Goal: Task Accomplishment & Management: Complete application form

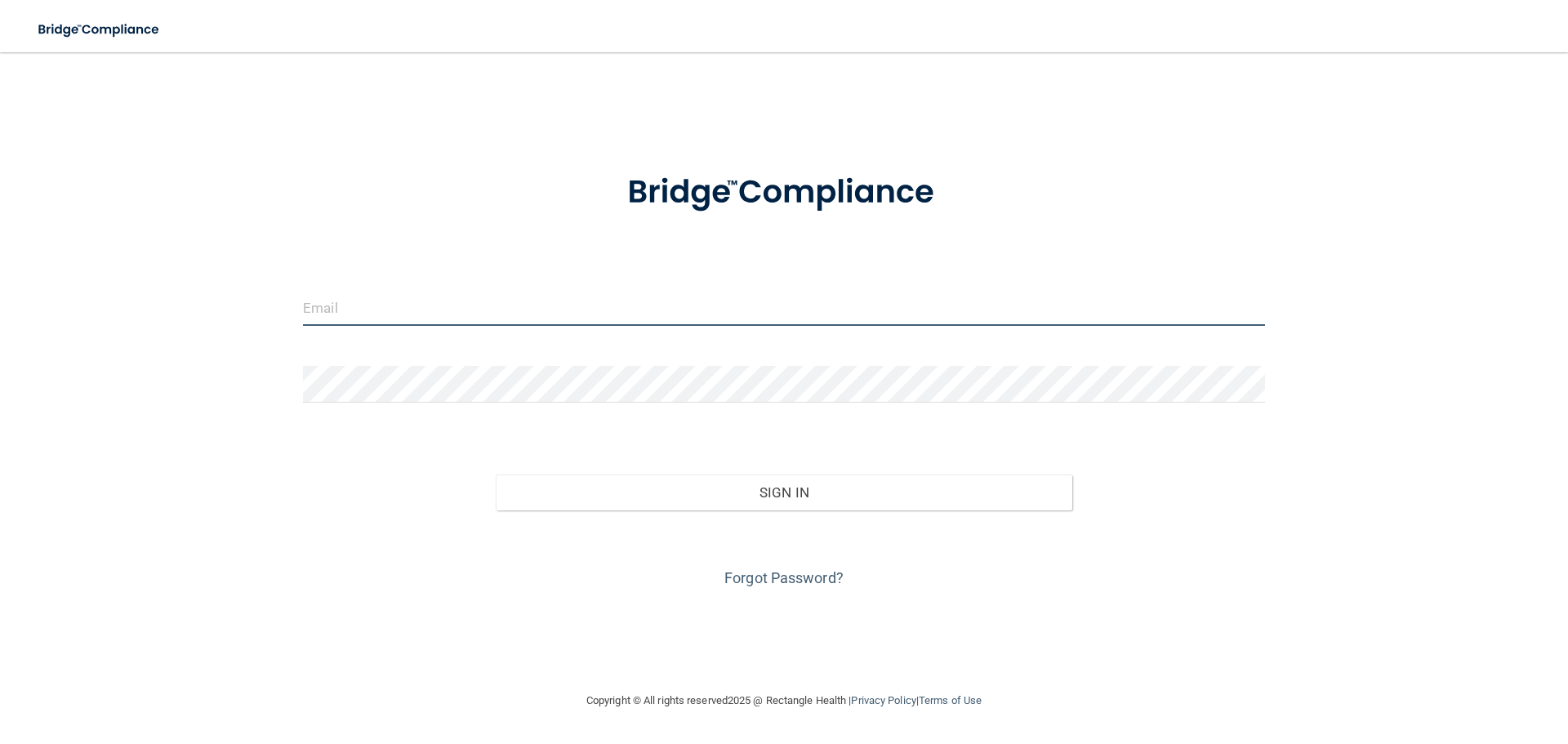
click at [496, 310] on input "email" at bounding box center [784, 307] width 962 height 37
type input "[EMAIL_ADDRESS][DOMAIN_NAME]"
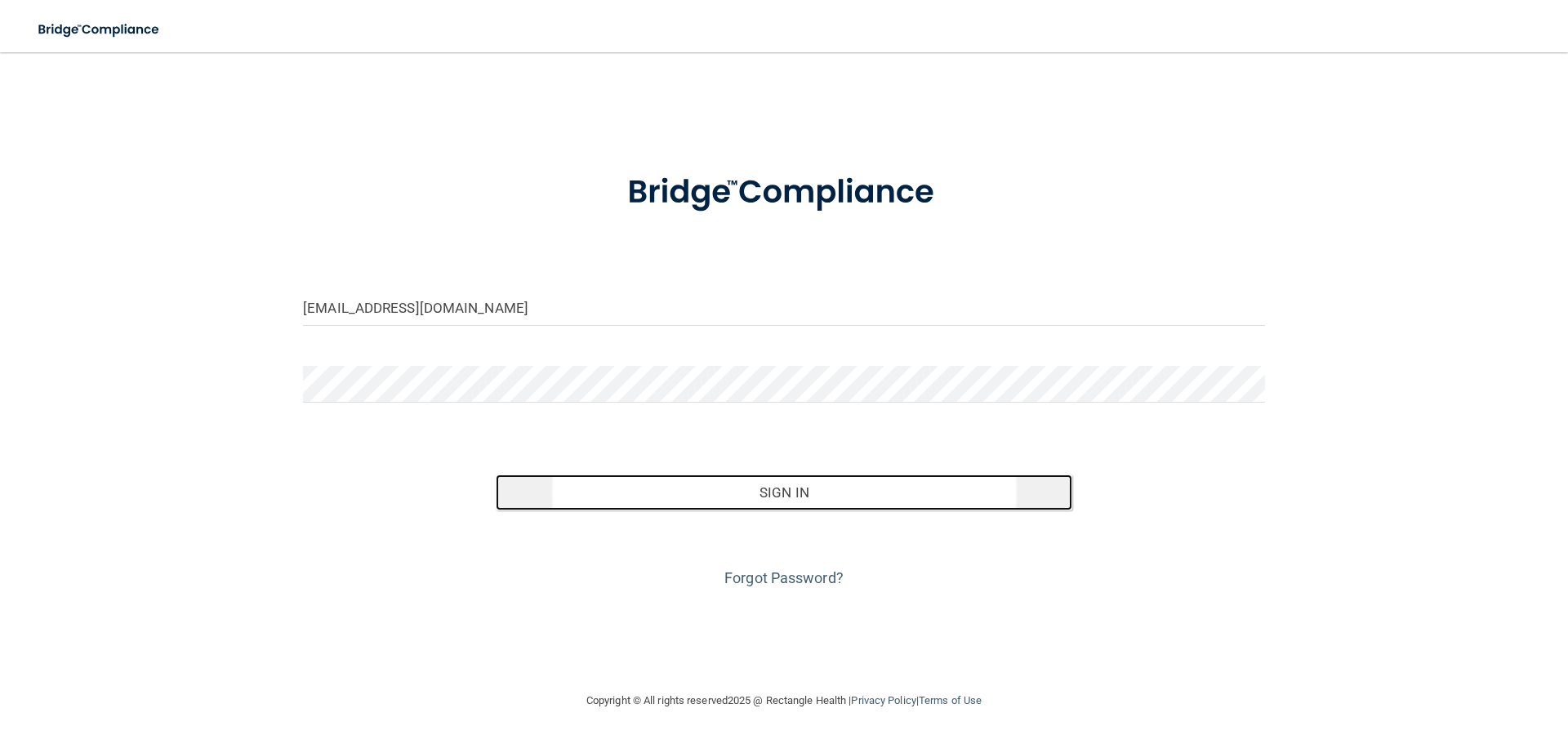
click at [791, 496] on button "Sign In" at bounding box center [784, 492] width 577 height 36
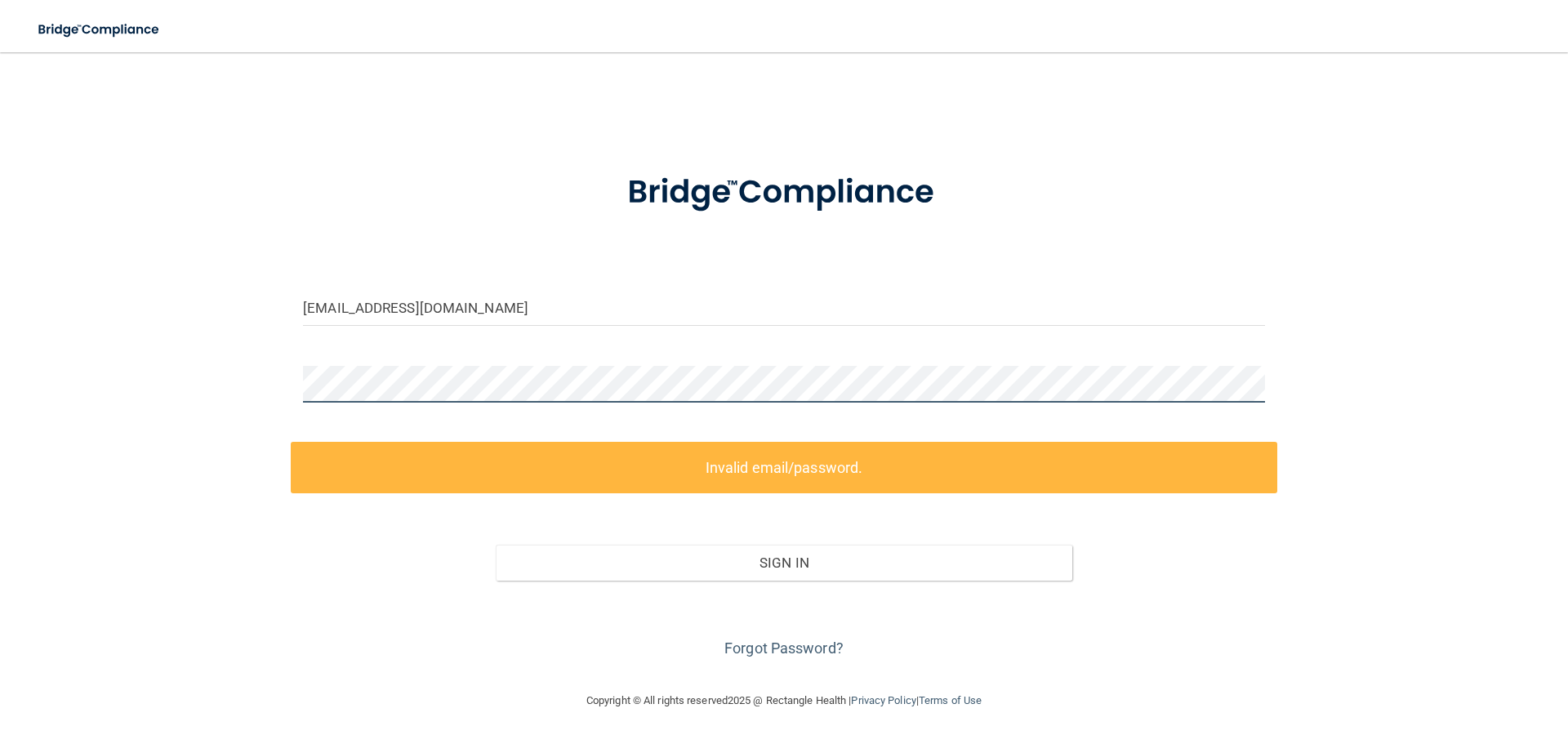
click at [296, 382] on div at bounding box center [784, 390] width 987 height 49
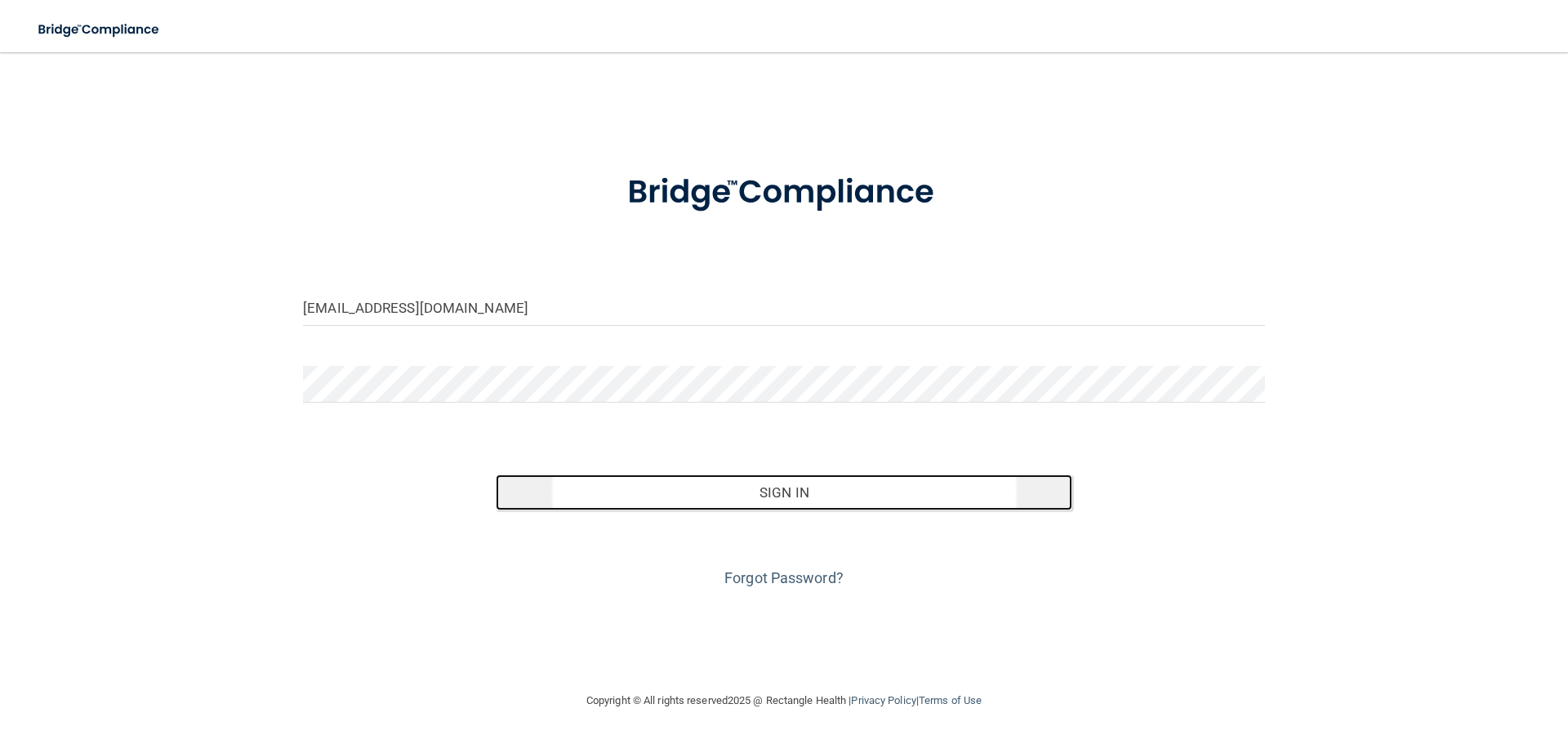
click at [781, 492] on button "Sign In" at bounding box center [784, 492] width 577 height 36
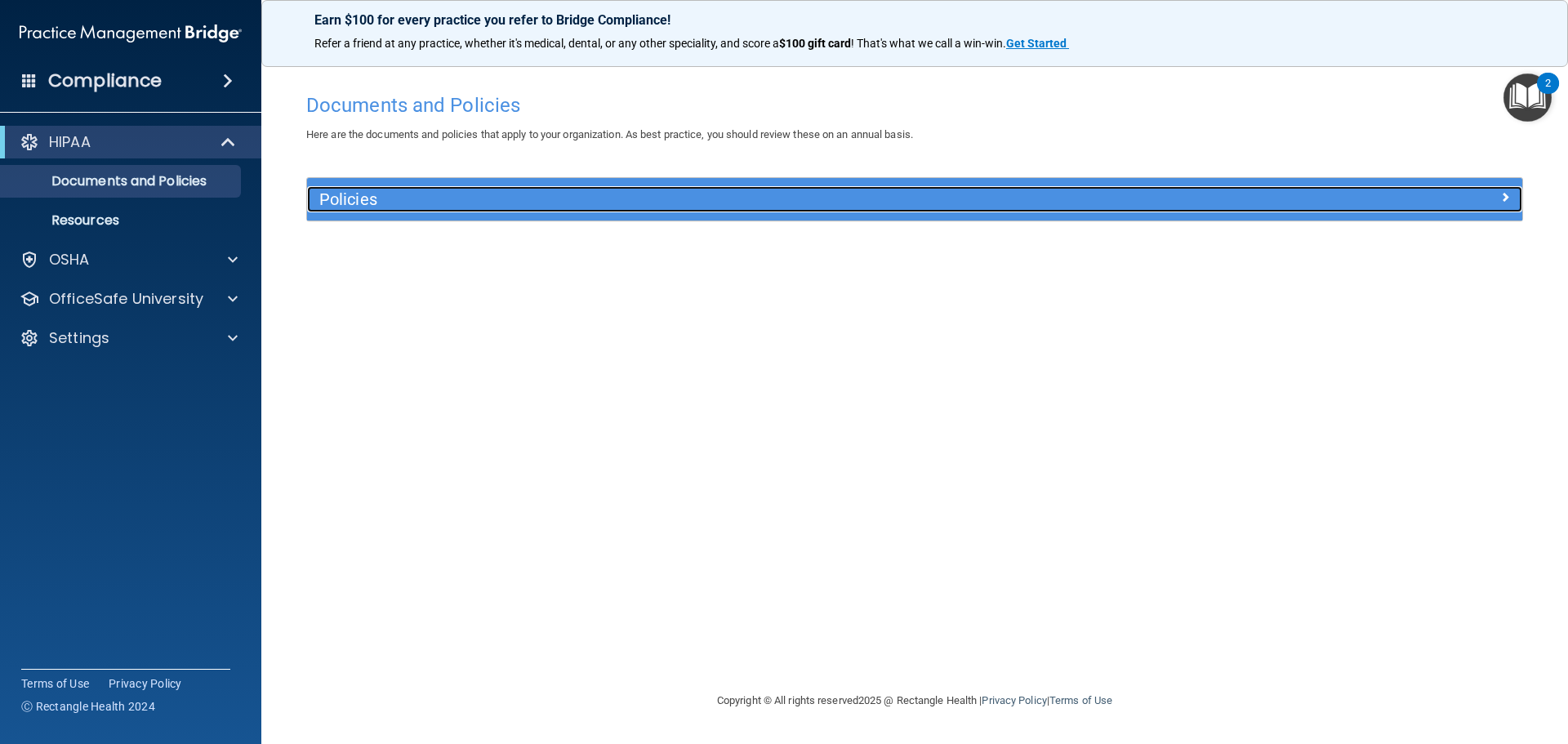
click at [370, 201] on h5 "Policies" at bounding box center [763, 199] width 887 height 18
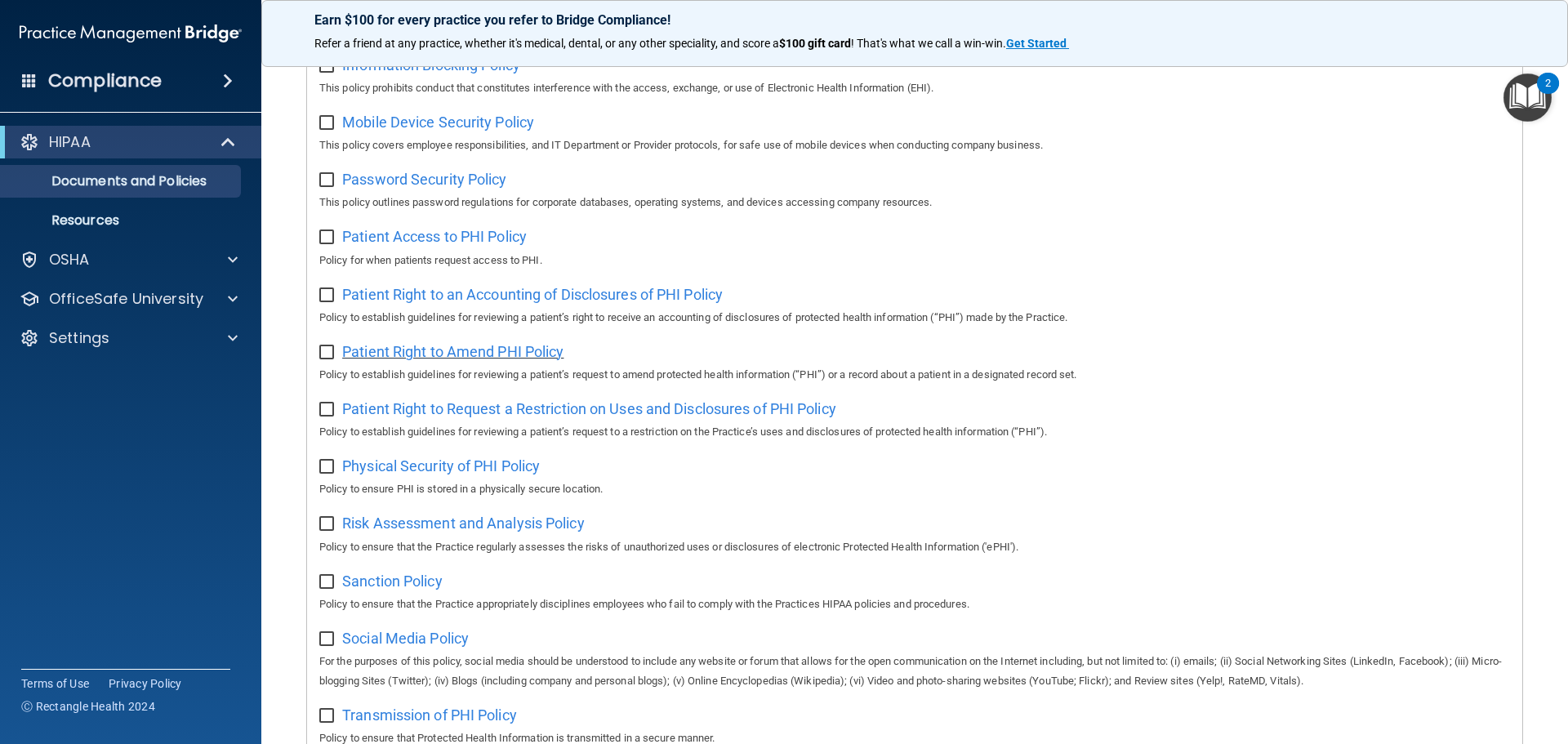
scroll to position [649, 0]
click at [83, 186] on p "Documents and Policies" at bounding box center [122, 181] width 223 height 16
click at [89, 255] on p "OSHA" at bounding box center [69, 260] width 41 height 20
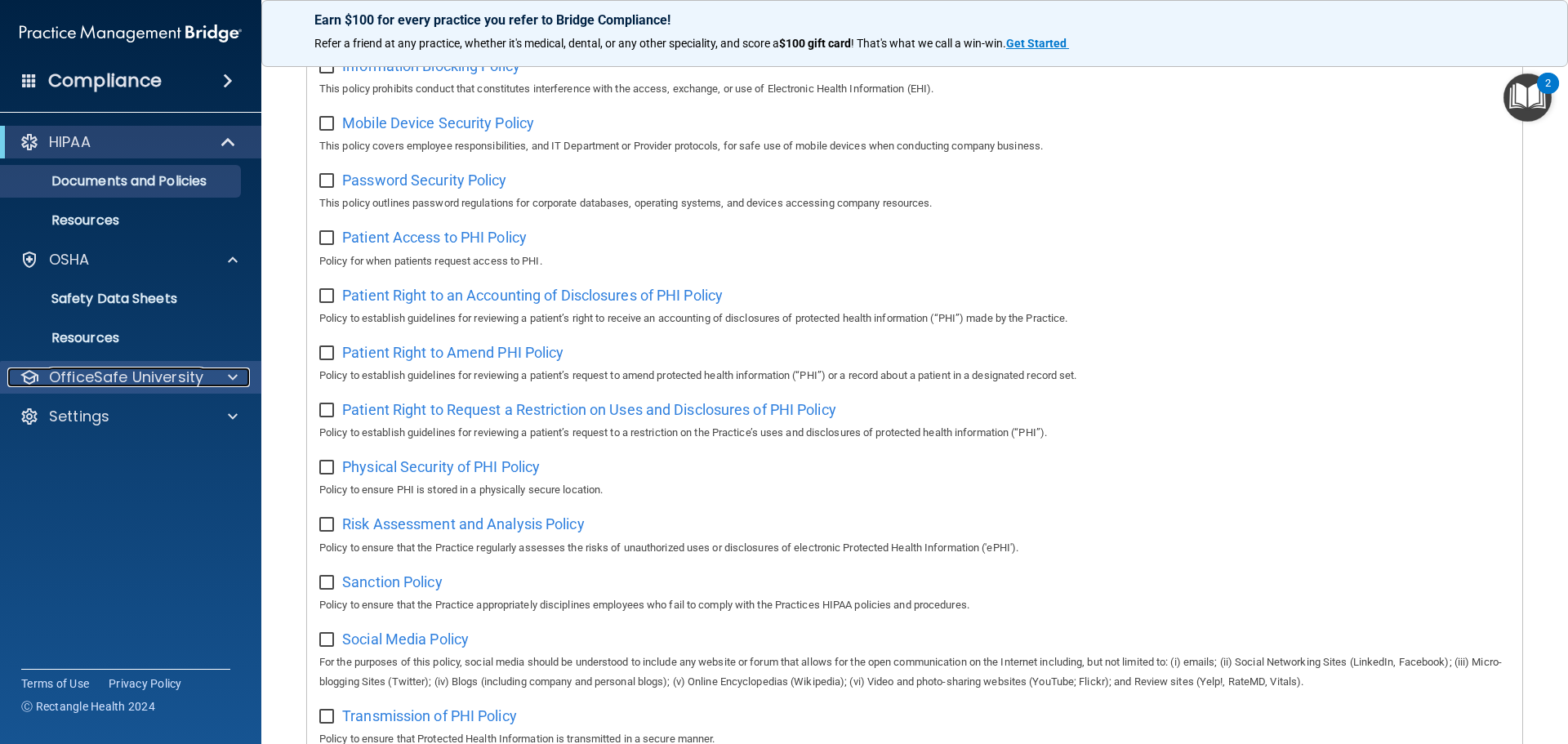
click at [107, 381] on p "OfficeSafe University" at bounding box center [126, 377] width 154 height 20
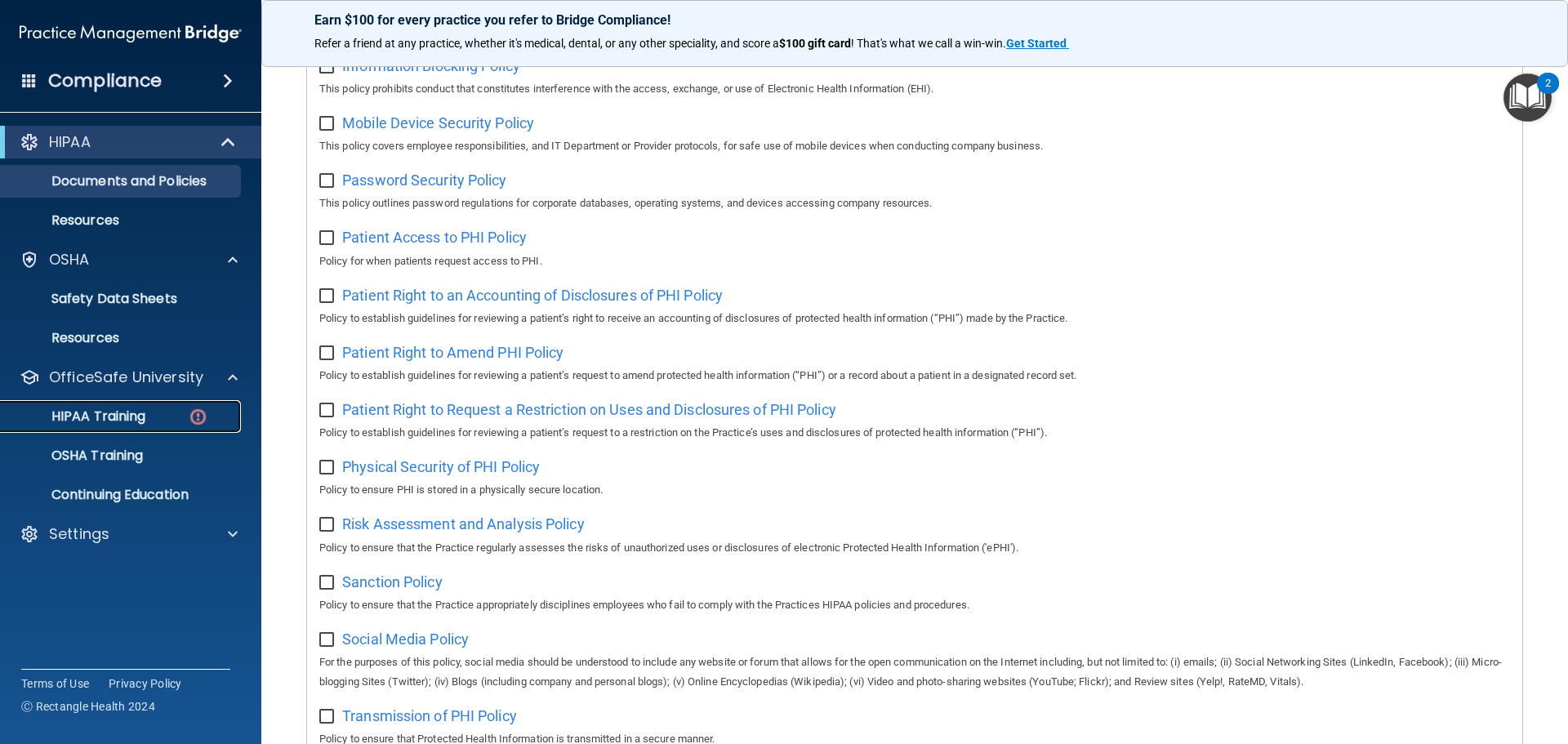
click at [105, 415] on p "HIPAA Training" at bounding box center [78, 417] width 135 height 16
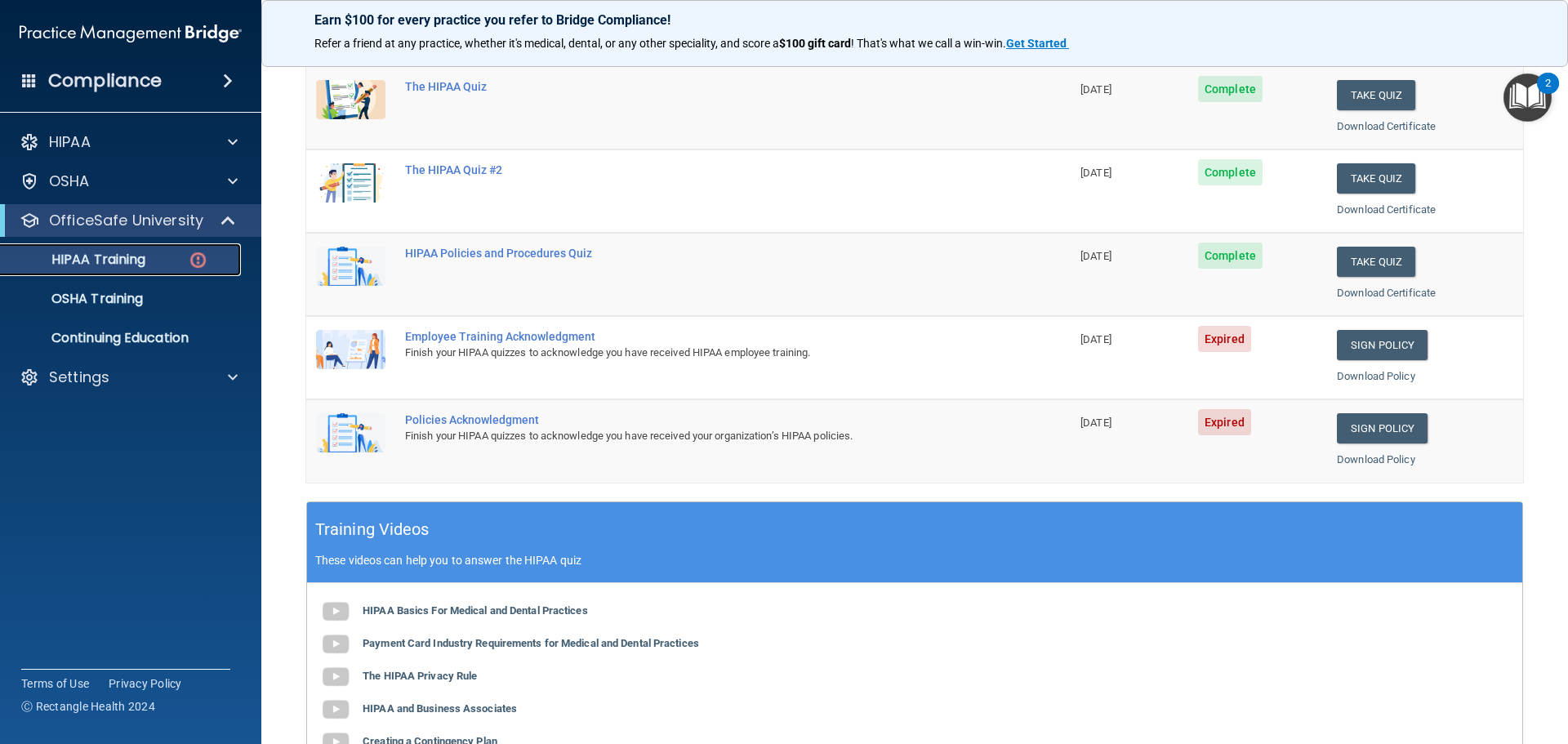
scroll to position [159, 0]
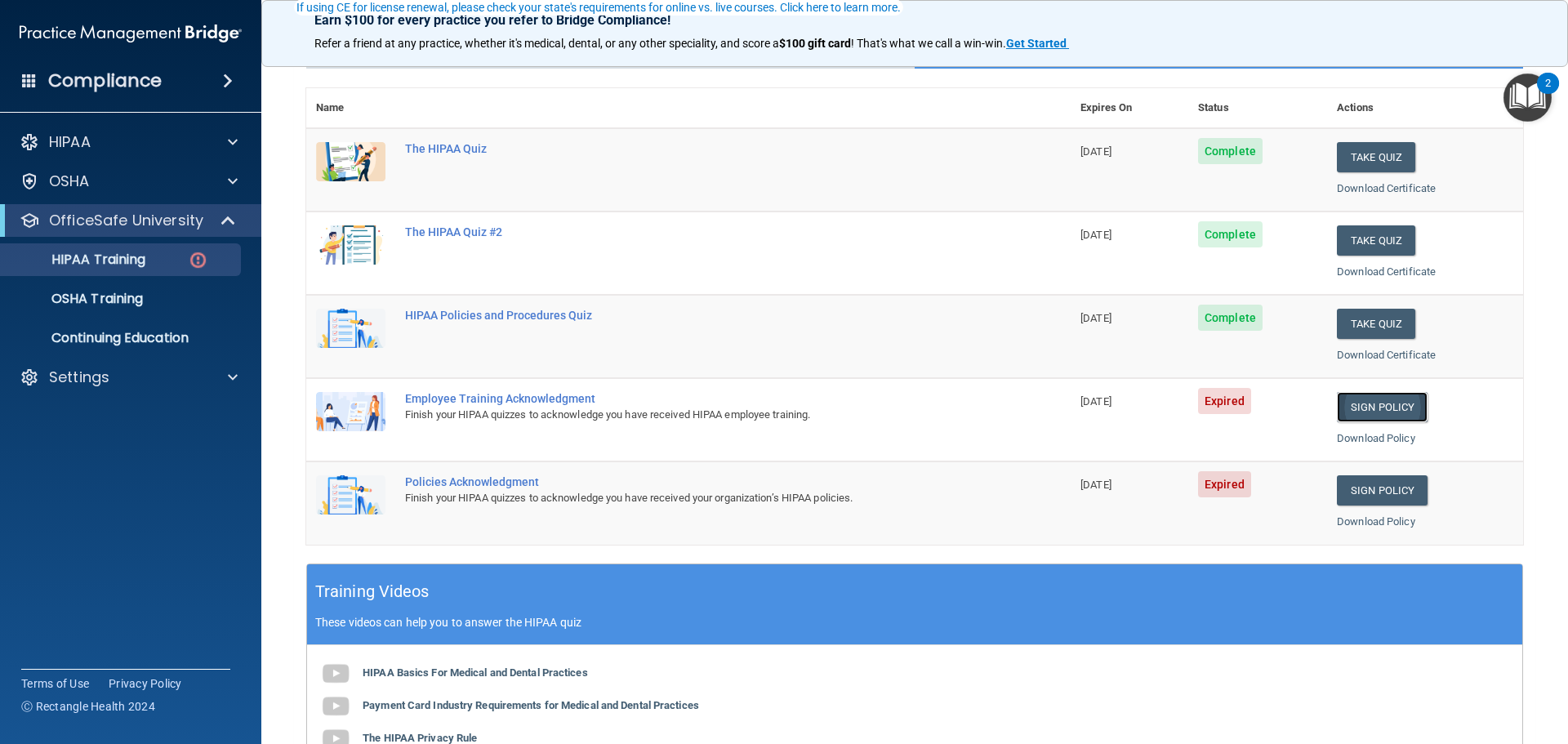
click at [1360, 407] on link "Sign Policy" at bounding box center [1382, 407] width 91 height 30
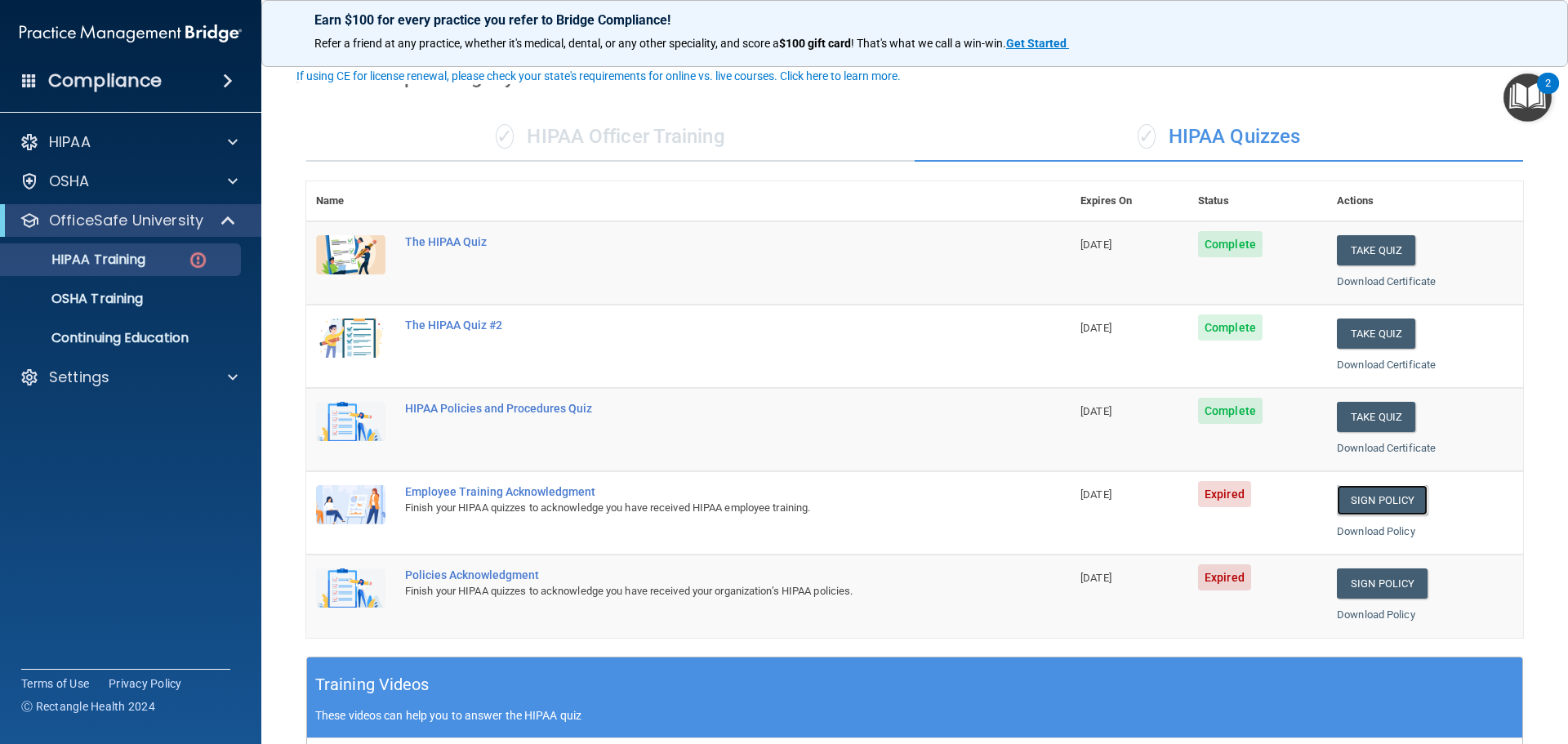
scroll to position [0, 0]
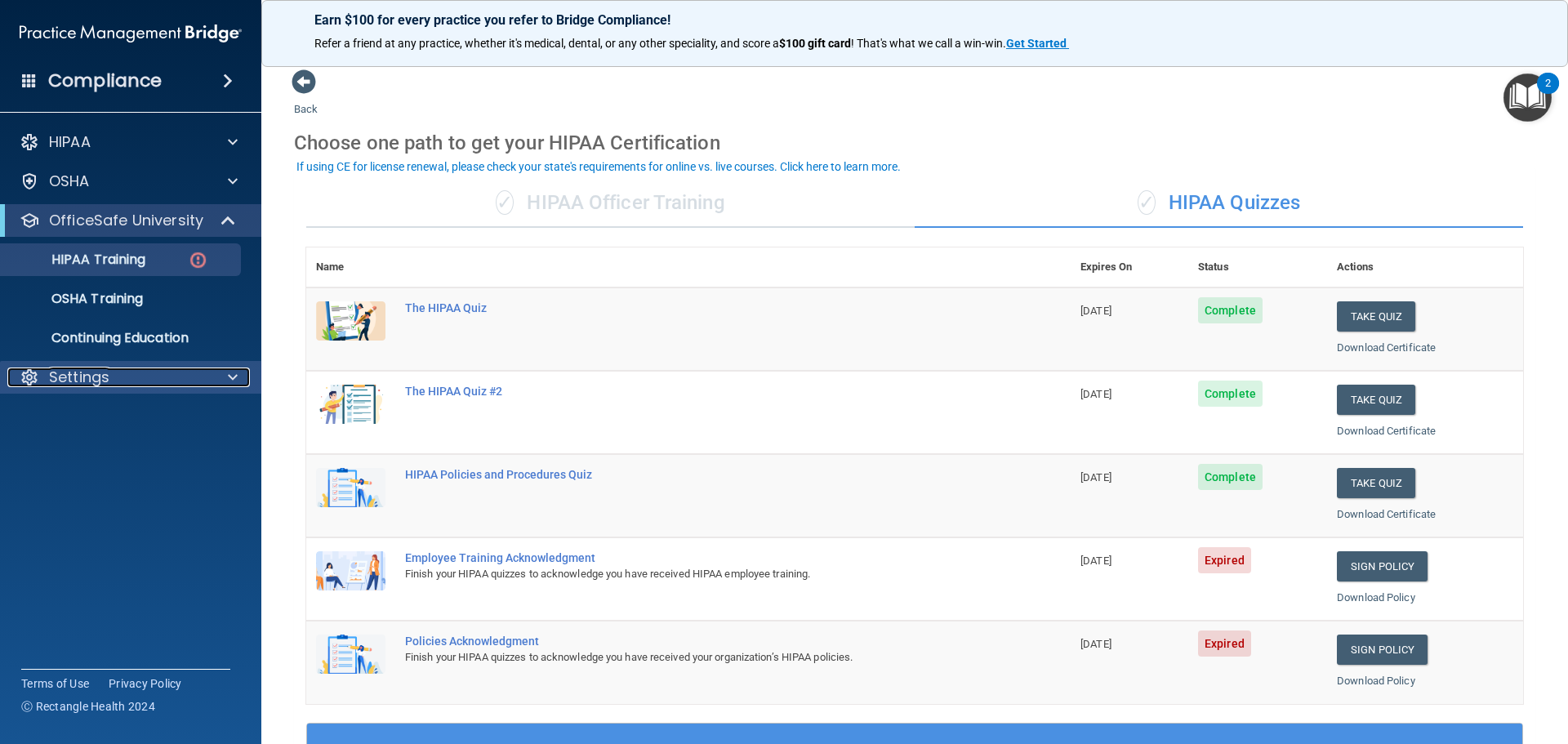
click at [229, 378] on span at bounding box center [233, 377] width 10 height 20
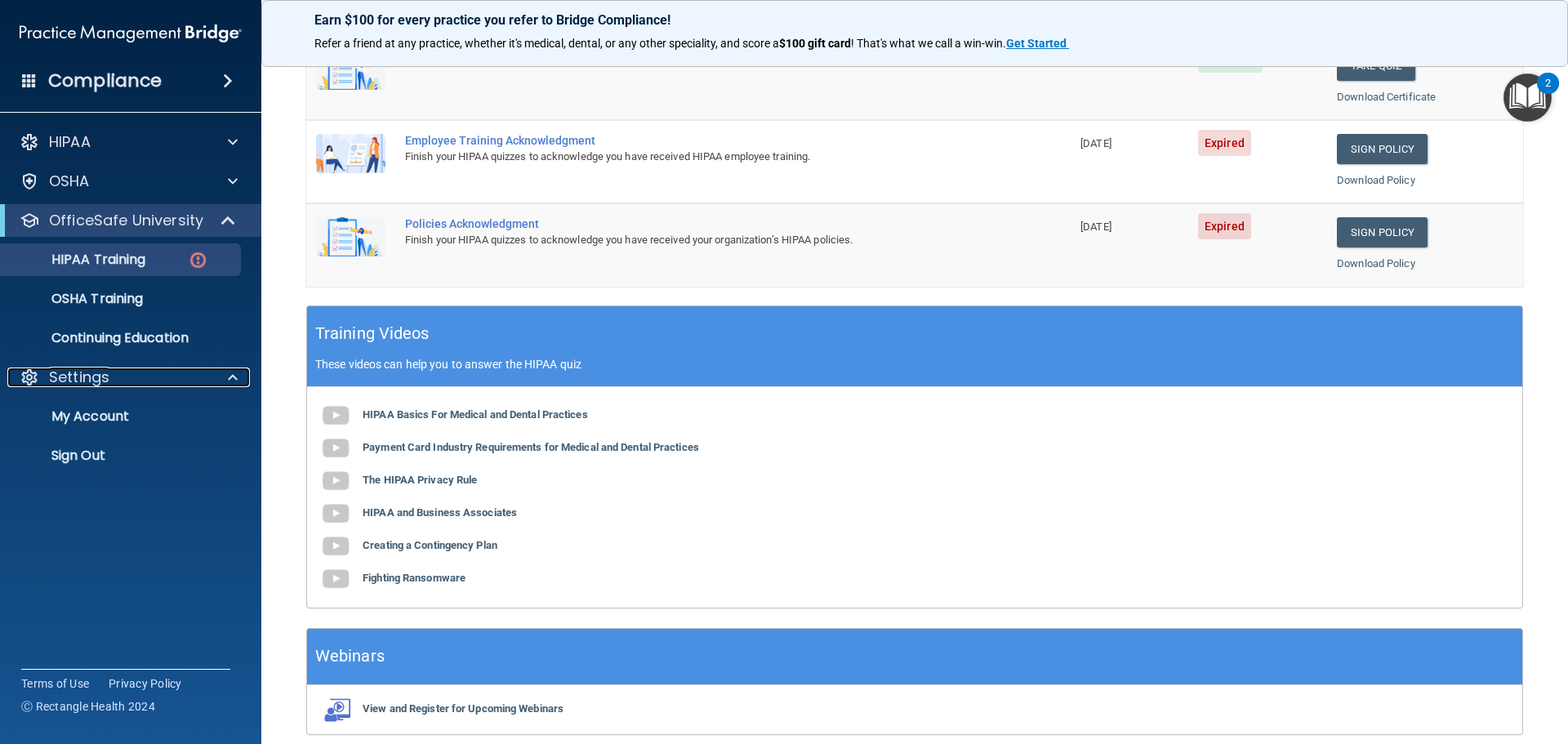
scroll to position [323, 0]
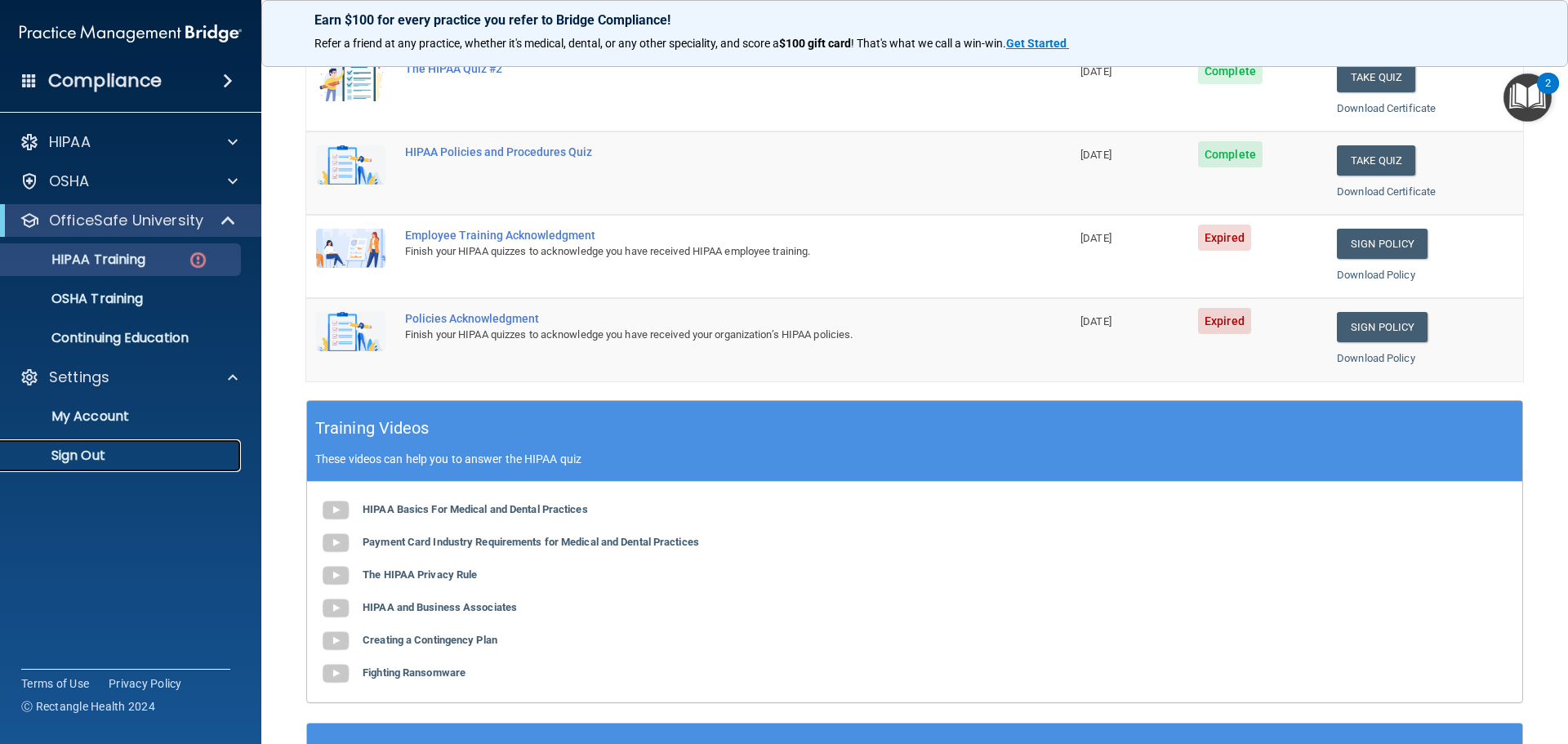
click at [91, 457] on p "Sign Out" at bounding box center [122, 456] width 223 height 16
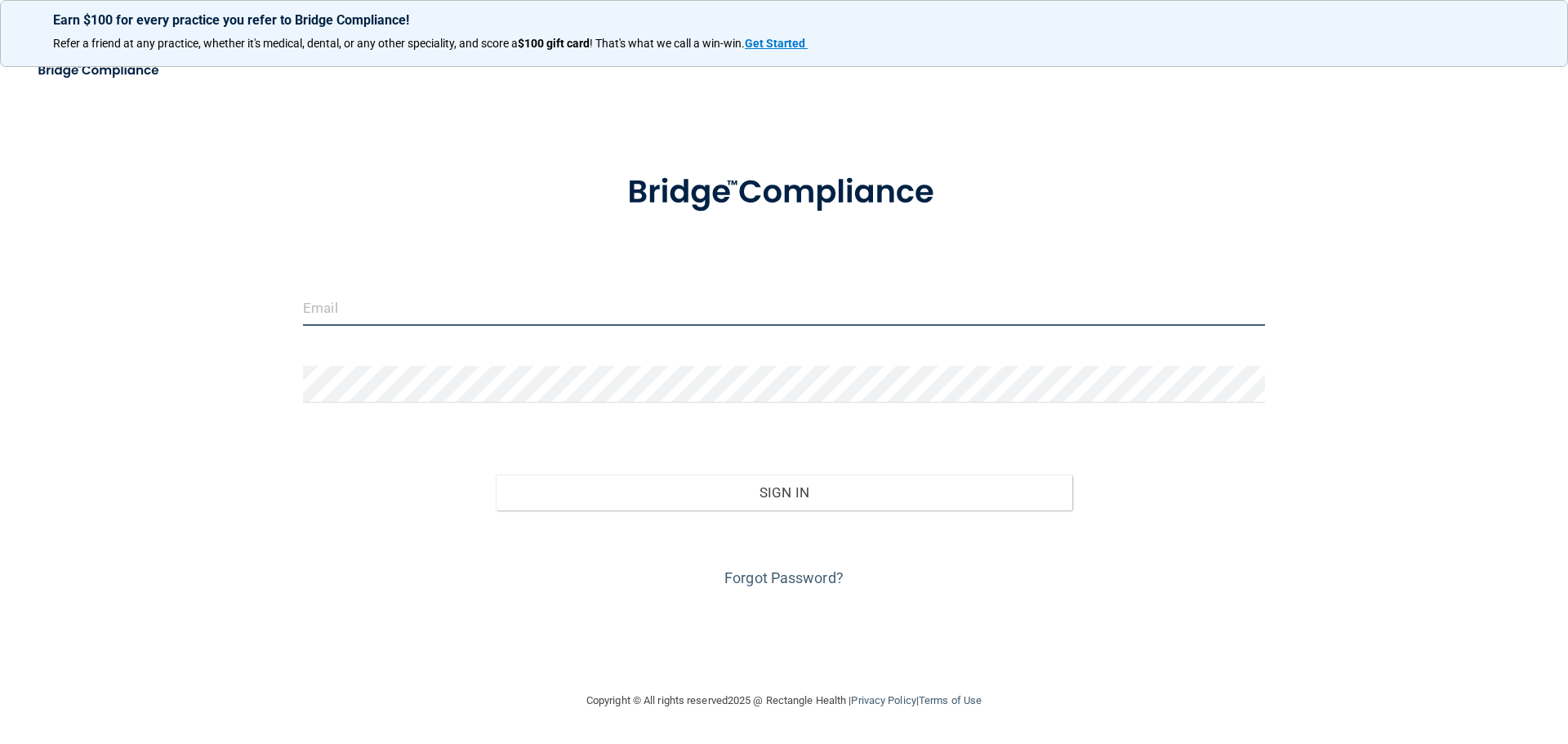
click at [541, 289] on input "email" at bounding box center [784, 307] width 962 height 37
type input "[EMAIL_ADDRESS][DOMAIN_NAME]"
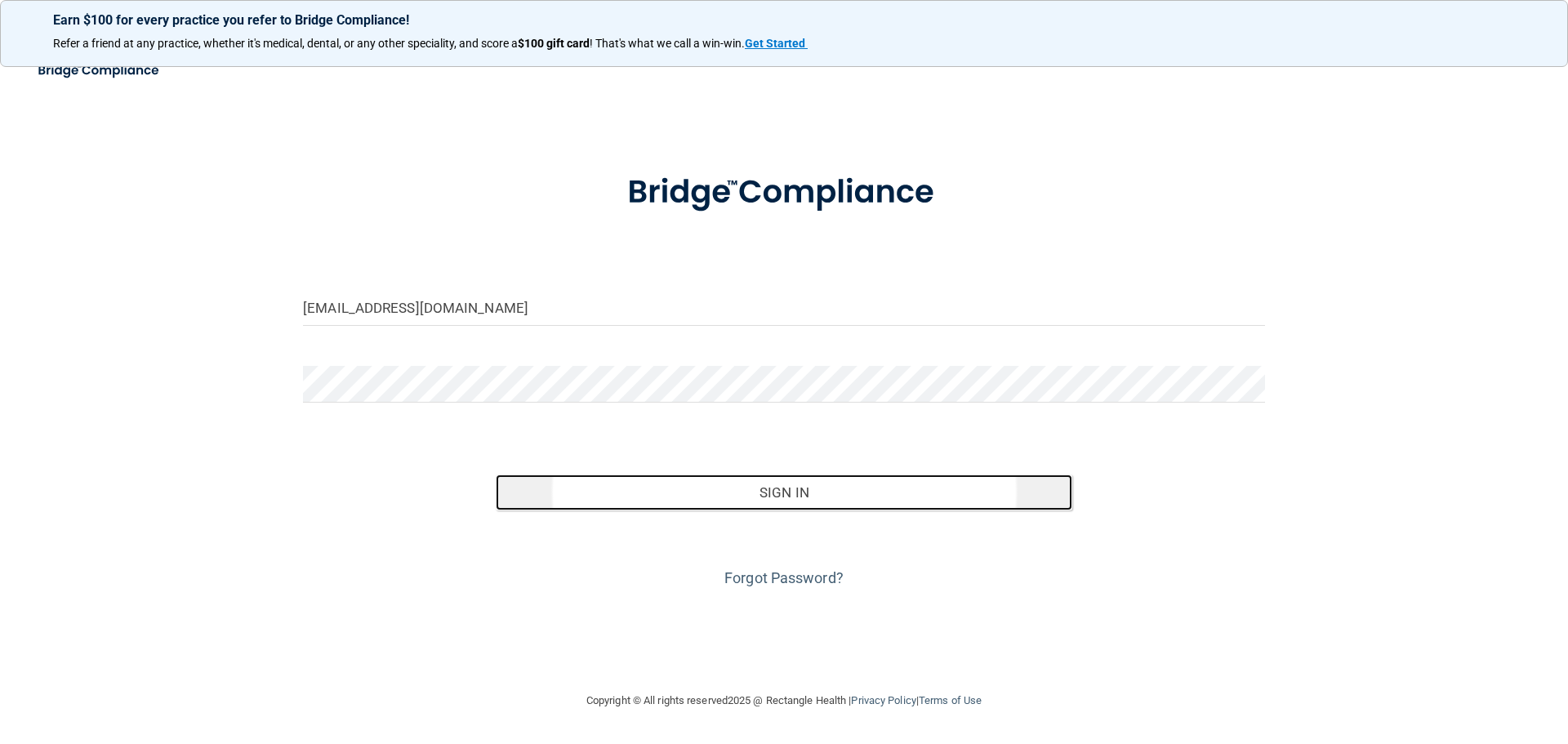
click at [705, 497] on button "Sign In" at bounding box center [784, 492] width 577 height 36
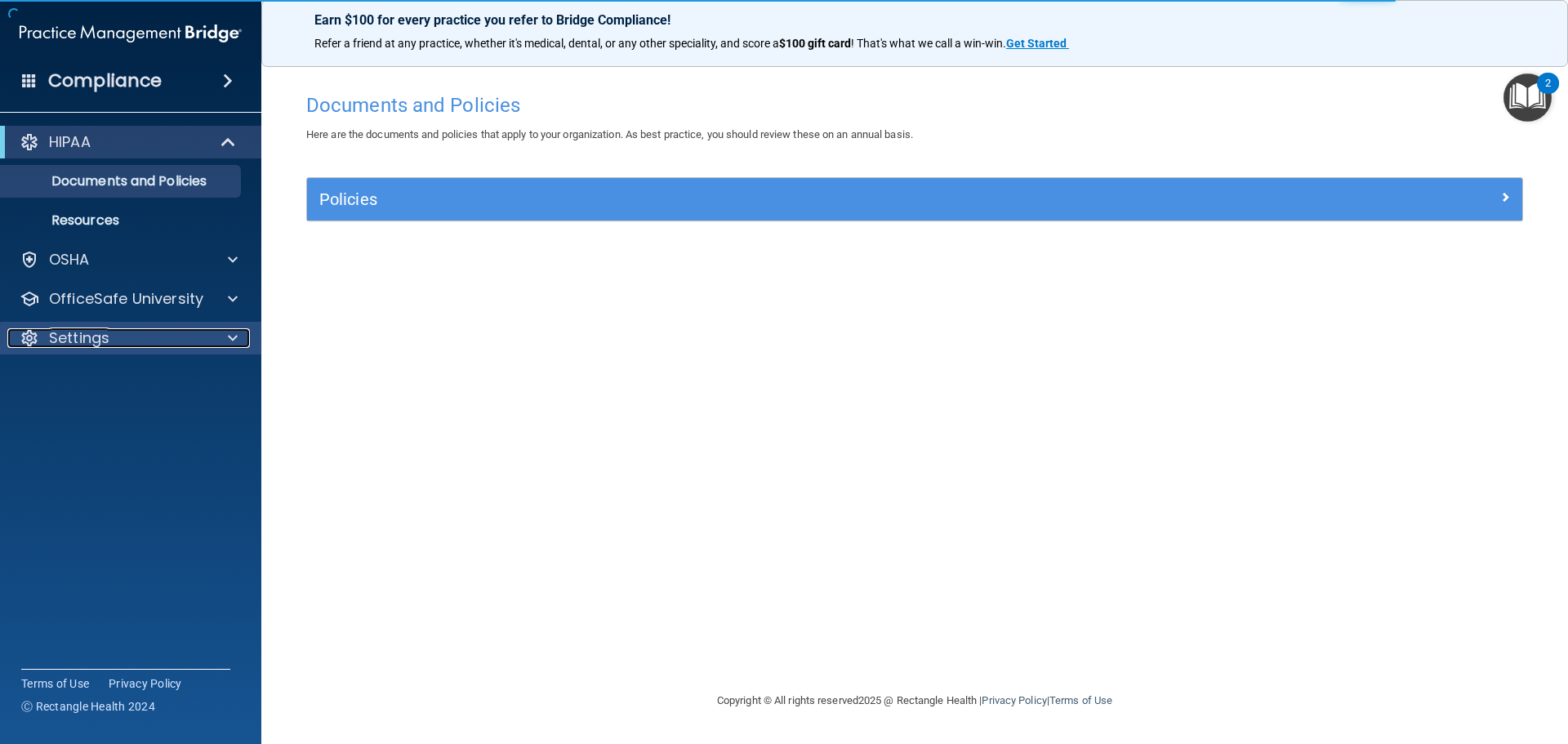
click at [110, 340] on div "Settings" at bounding box center [109, 338] width 203 height 20
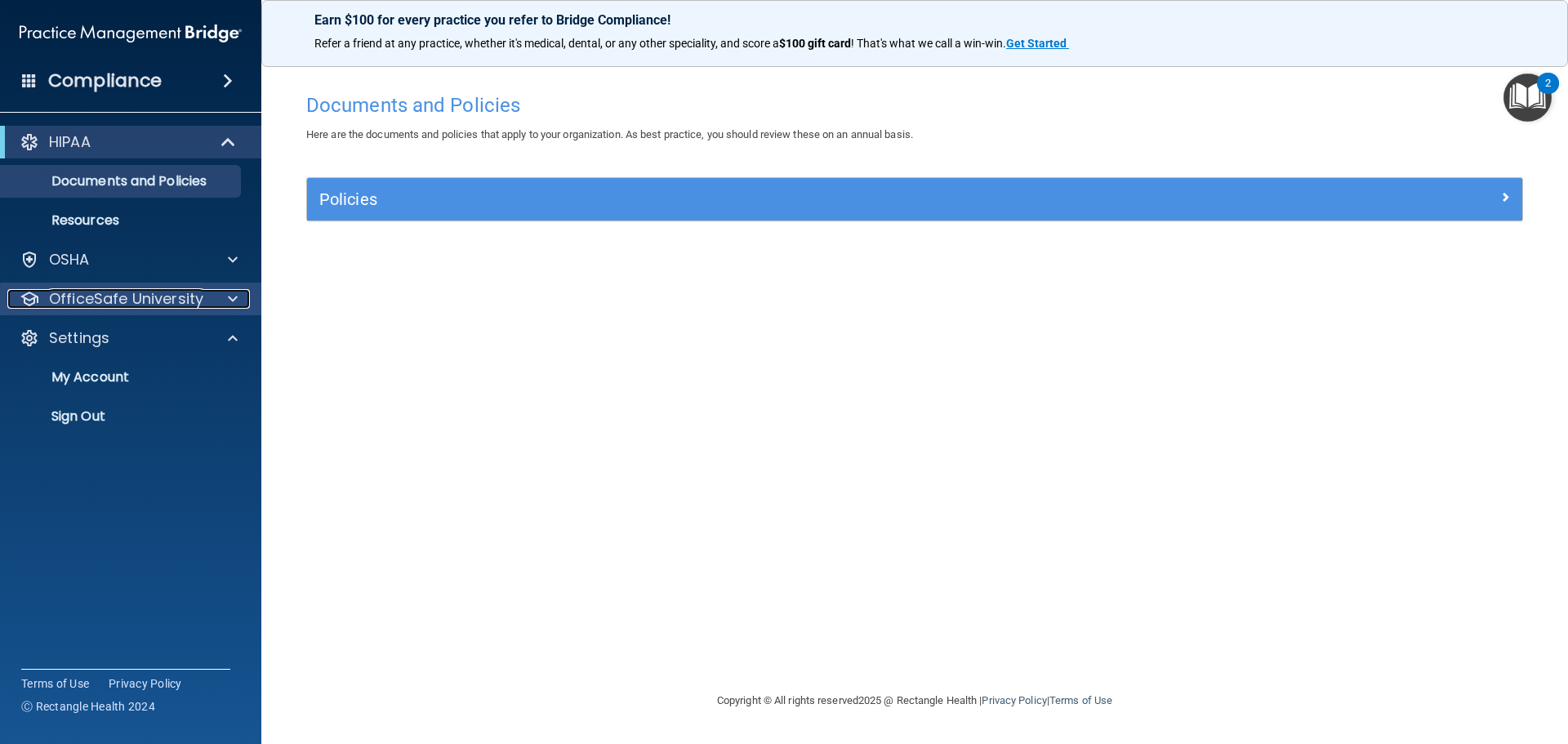
click at [131, 305] on p "OfficeSafe University" at bounding box center [126, 299] width 154 height 20
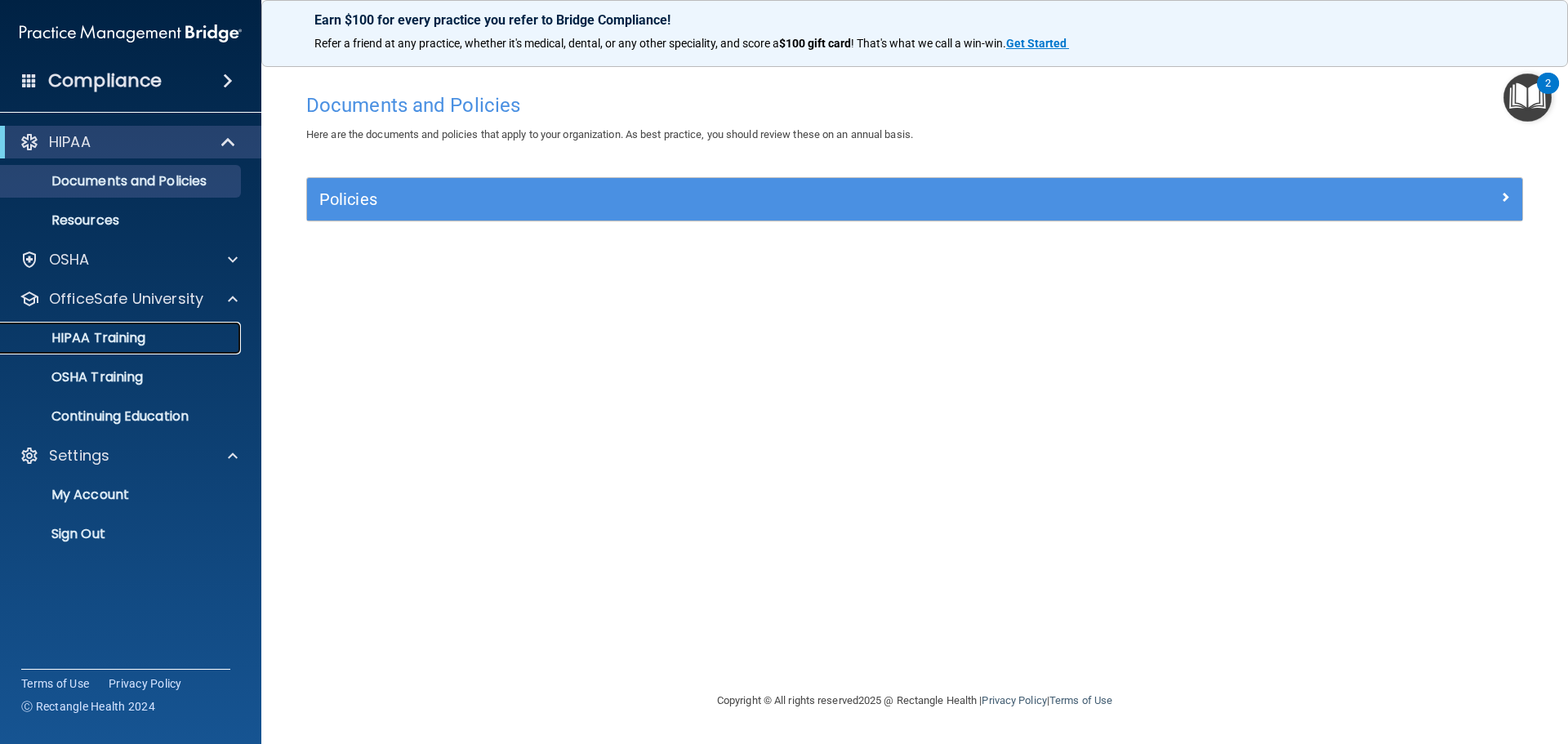
click at [149, 340] on div "HIPAA Training" at bounding box center [122, 338] width 223 height 16
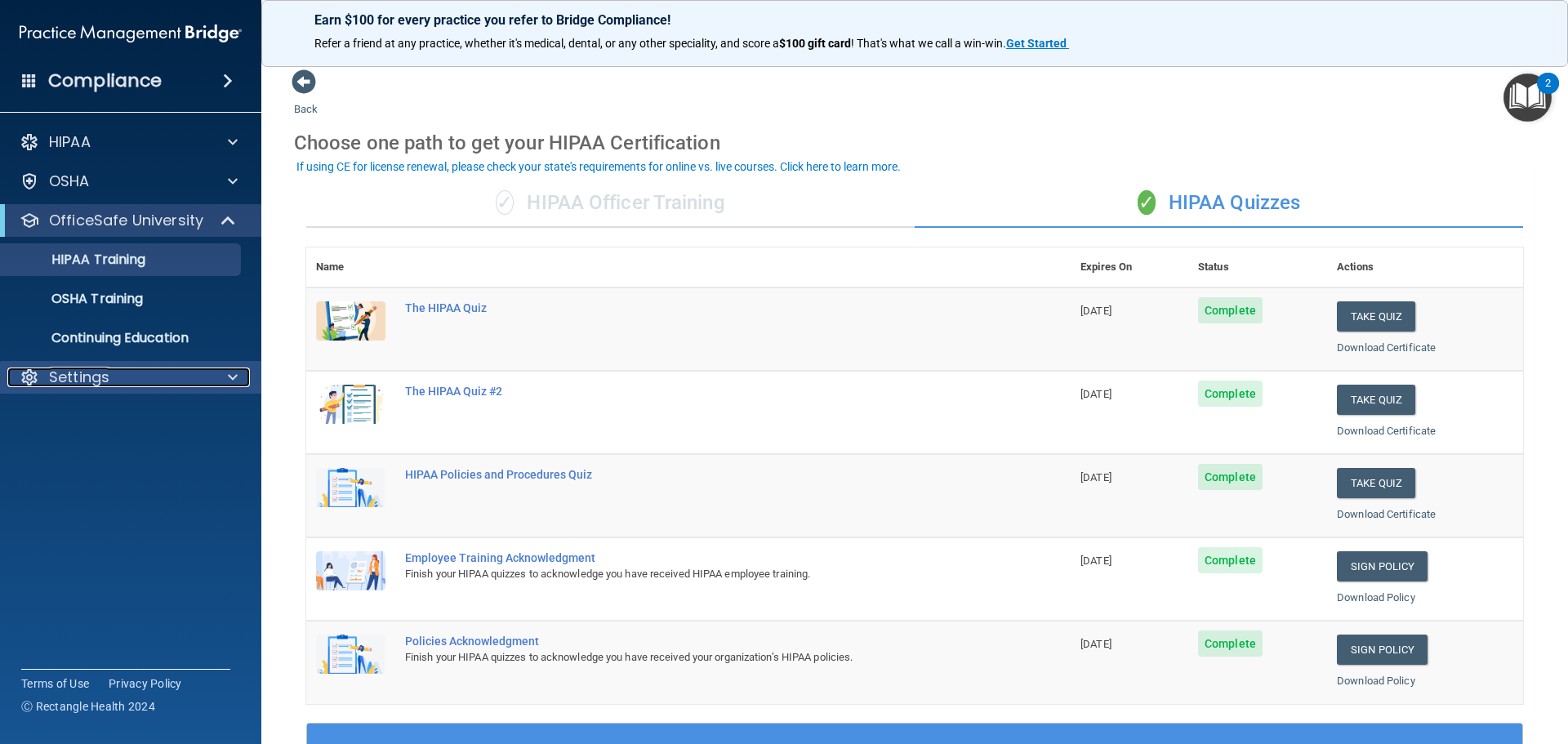
click at [76, 381] on p "Settings" at bounding box center [79, 377] width 60 height 20
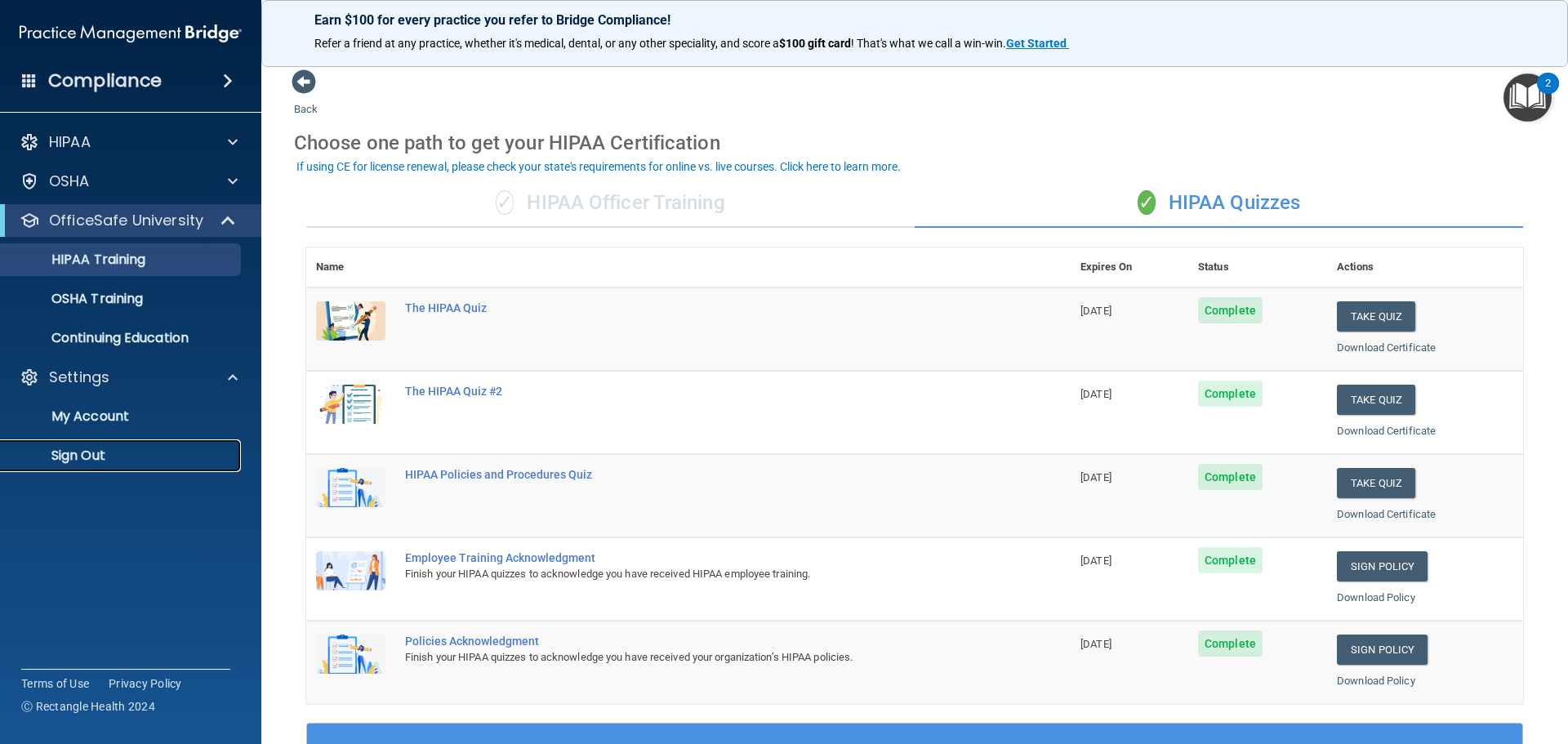
click at [114, 448] on p "Sign Out" at bounding box center [122, 456] width 223 height 16
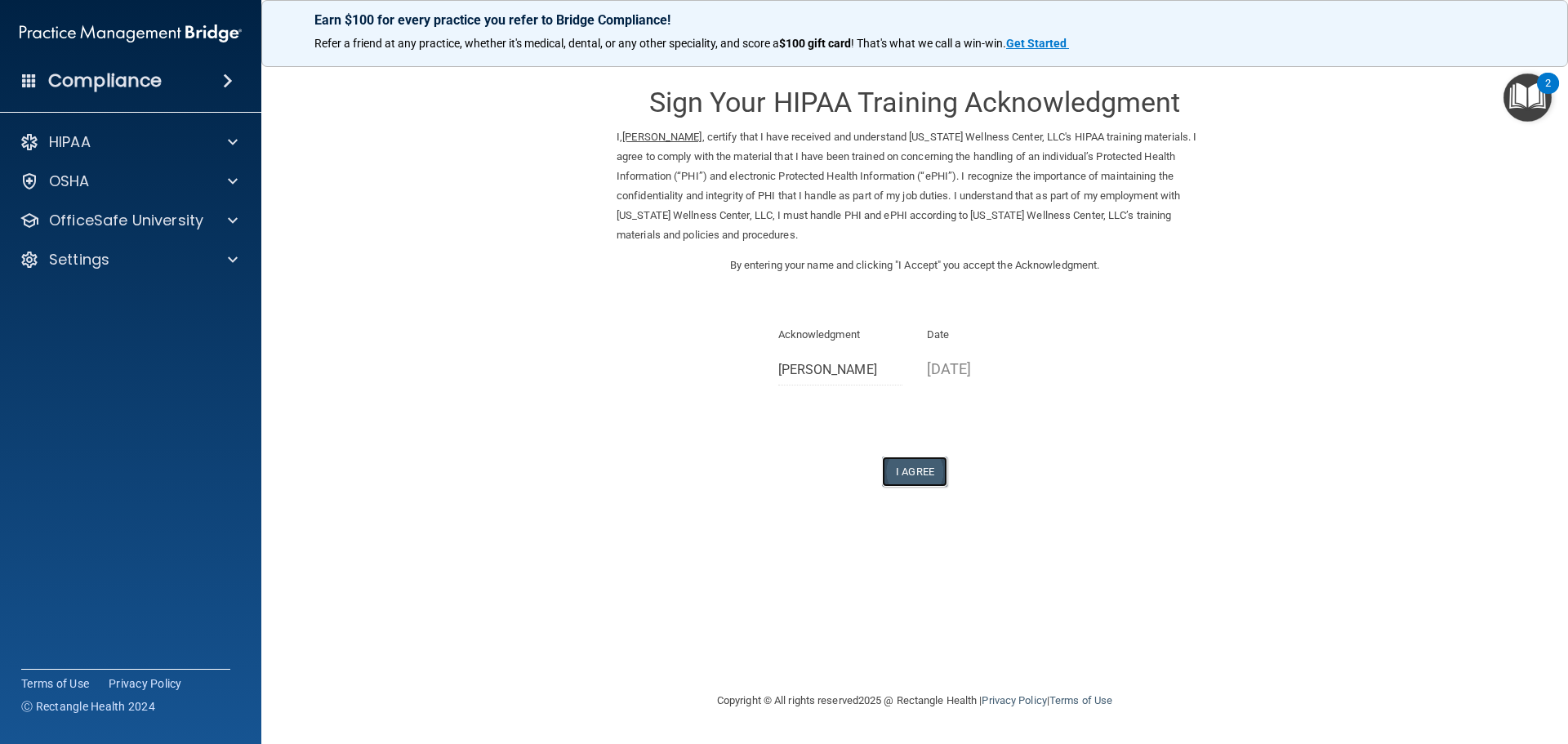
click at [916, 475] on button "I Agree" at bounding box center [915, 471] width 65 height 30
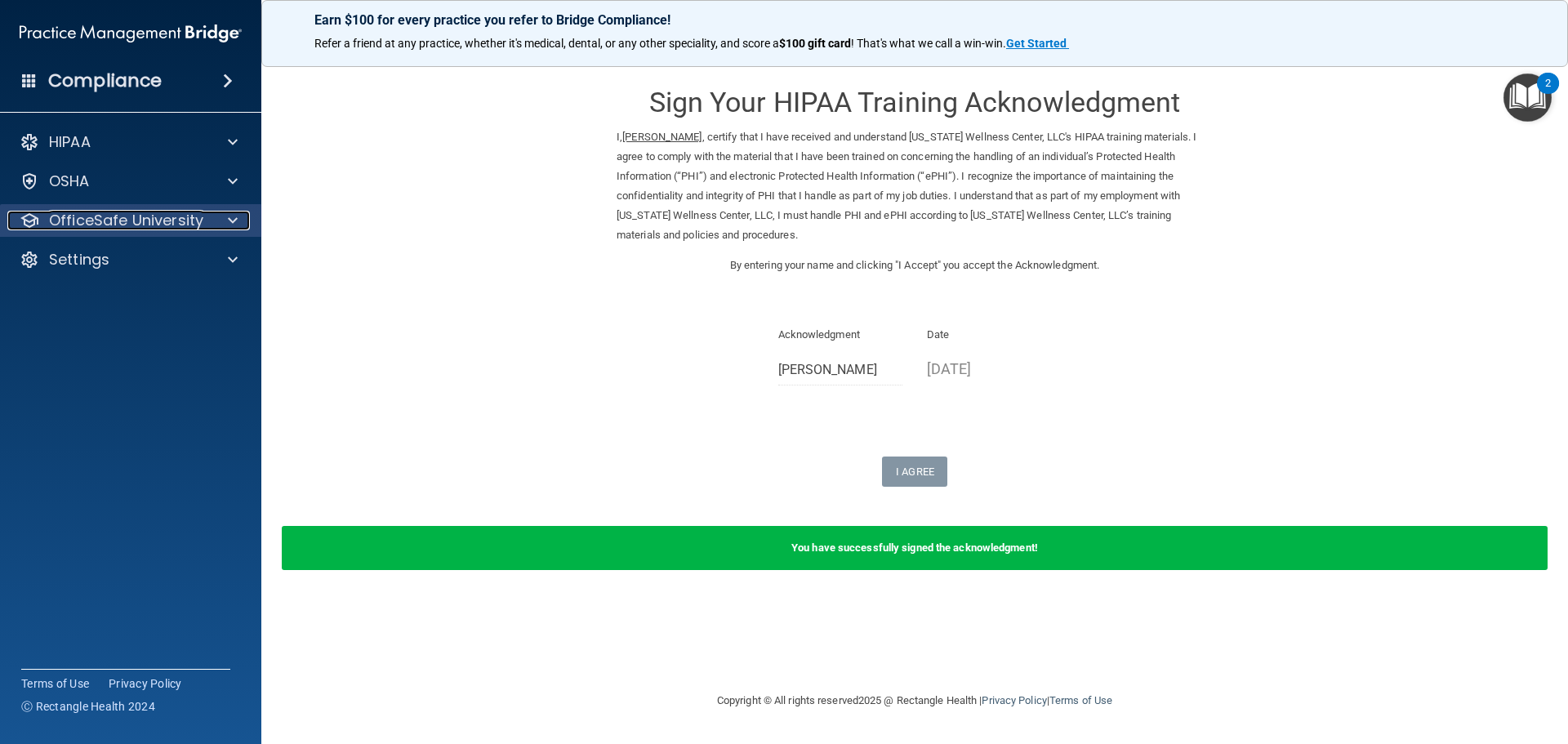
click at [233, 216] on span at bounding box center [233, 221] width 10 height 20
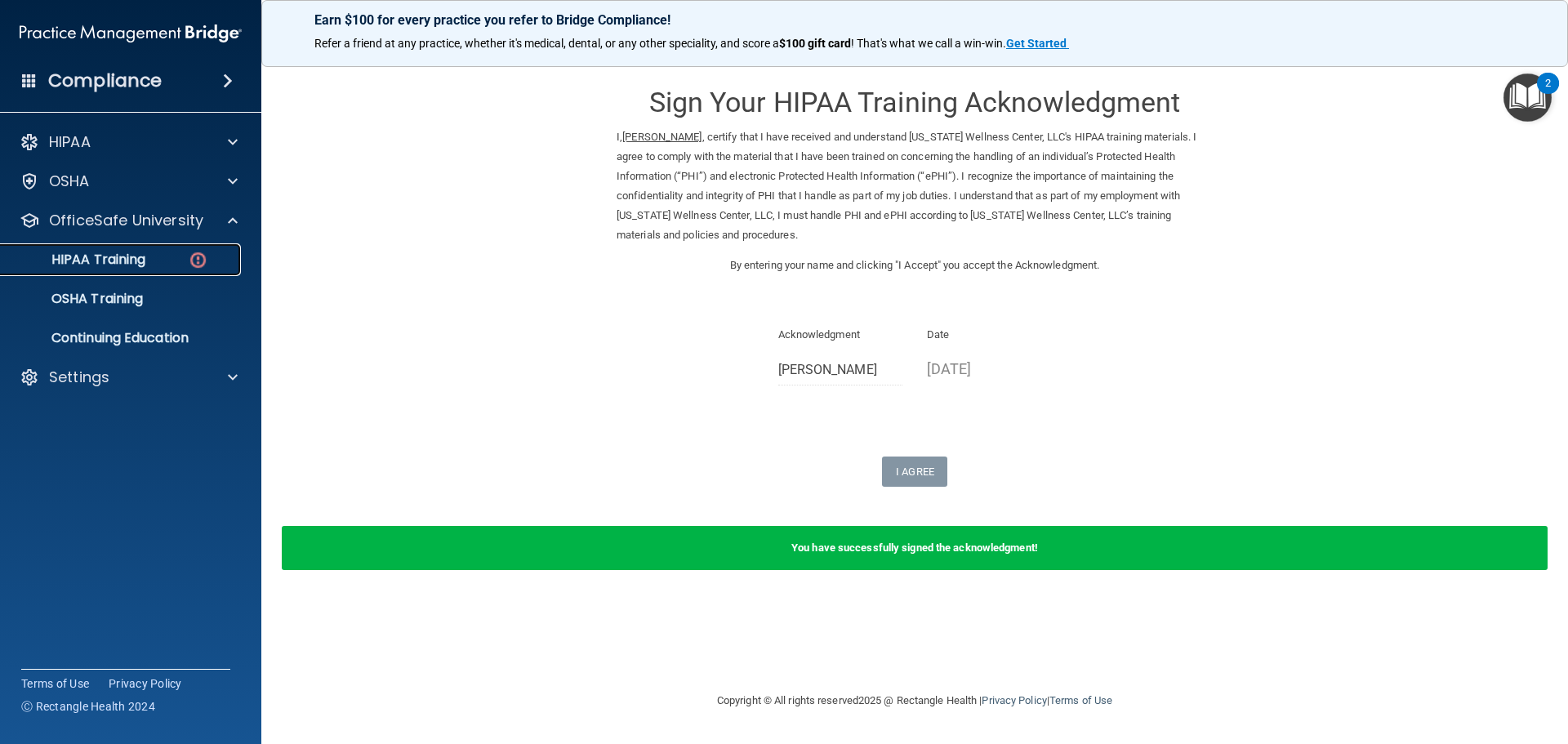
click at [107, 258] on p "HIPAA Training" at bounding box center [78, 260] width 135 height 16
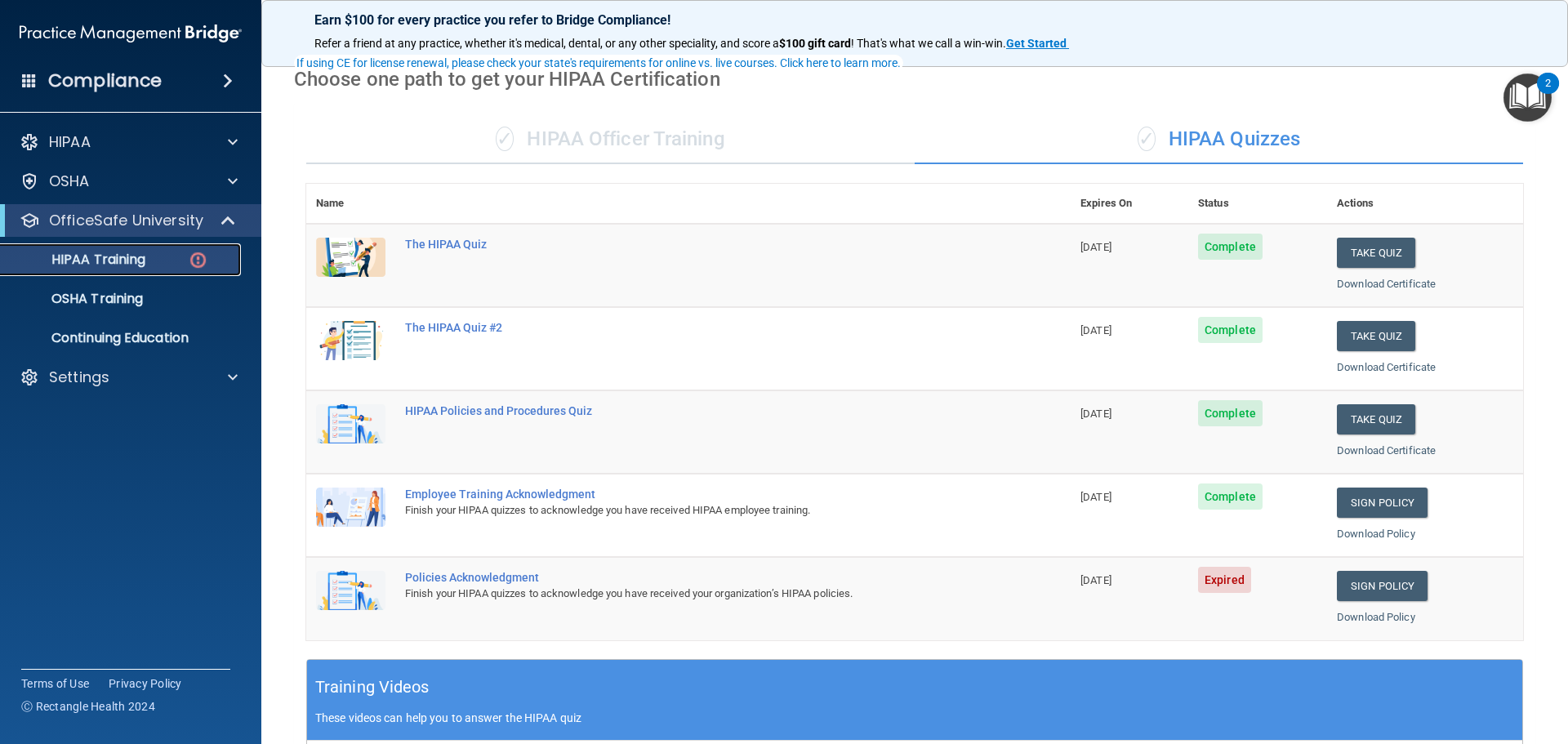
scroll to position [245, 0]
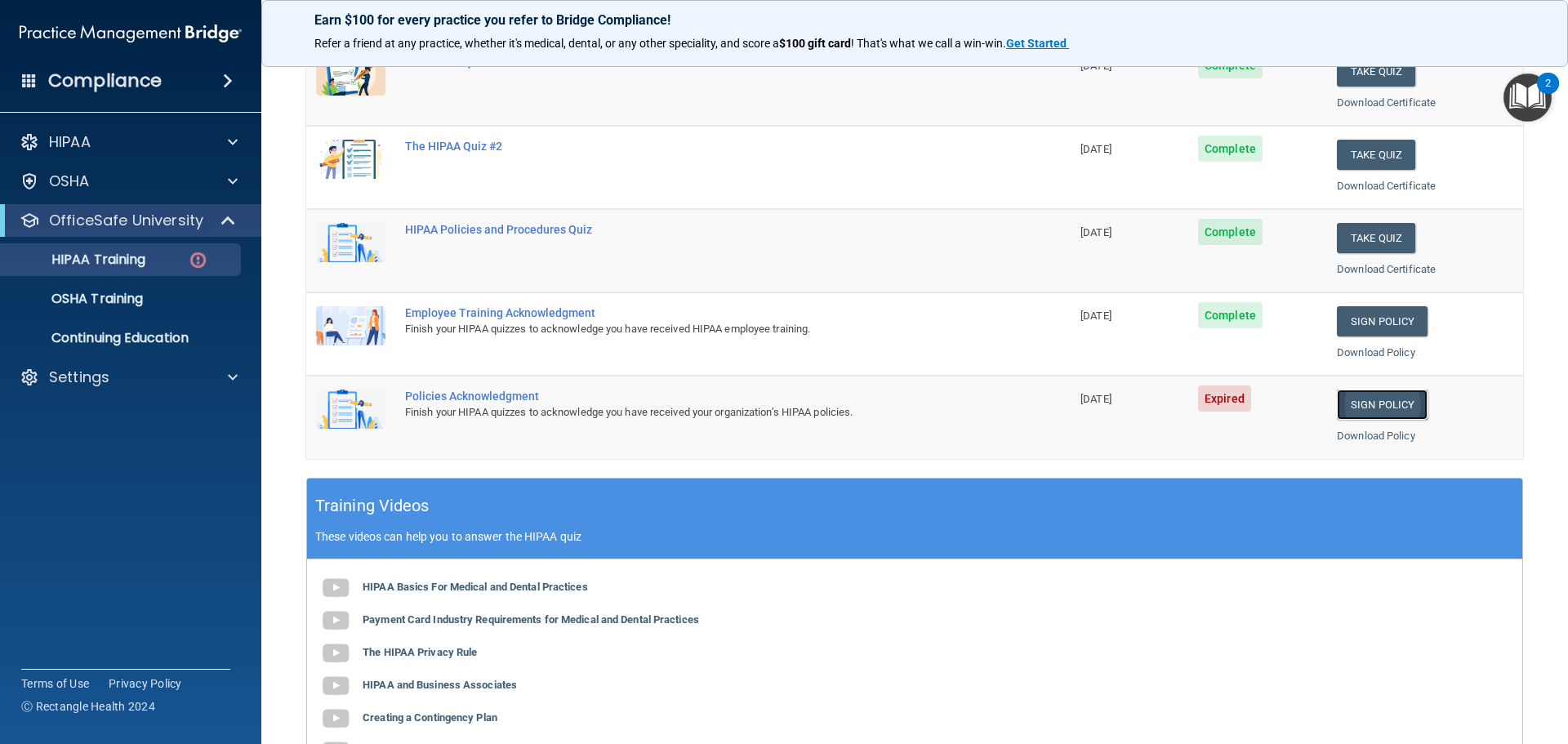
click at [1381, 403] on link "Sign Policy" at bounding box center [1382, 404] width 91 height 30
click at [1364, 411] on link "Sign Policy" at bounding box center [1382, 404] width 91 height 30
click at [83, 374] on p "Settings" at bounding box center [79, 377] width 60 height 20
click at [92, 454] on p "Sign Out" at bounding box center [122, 456] width 223 height 16
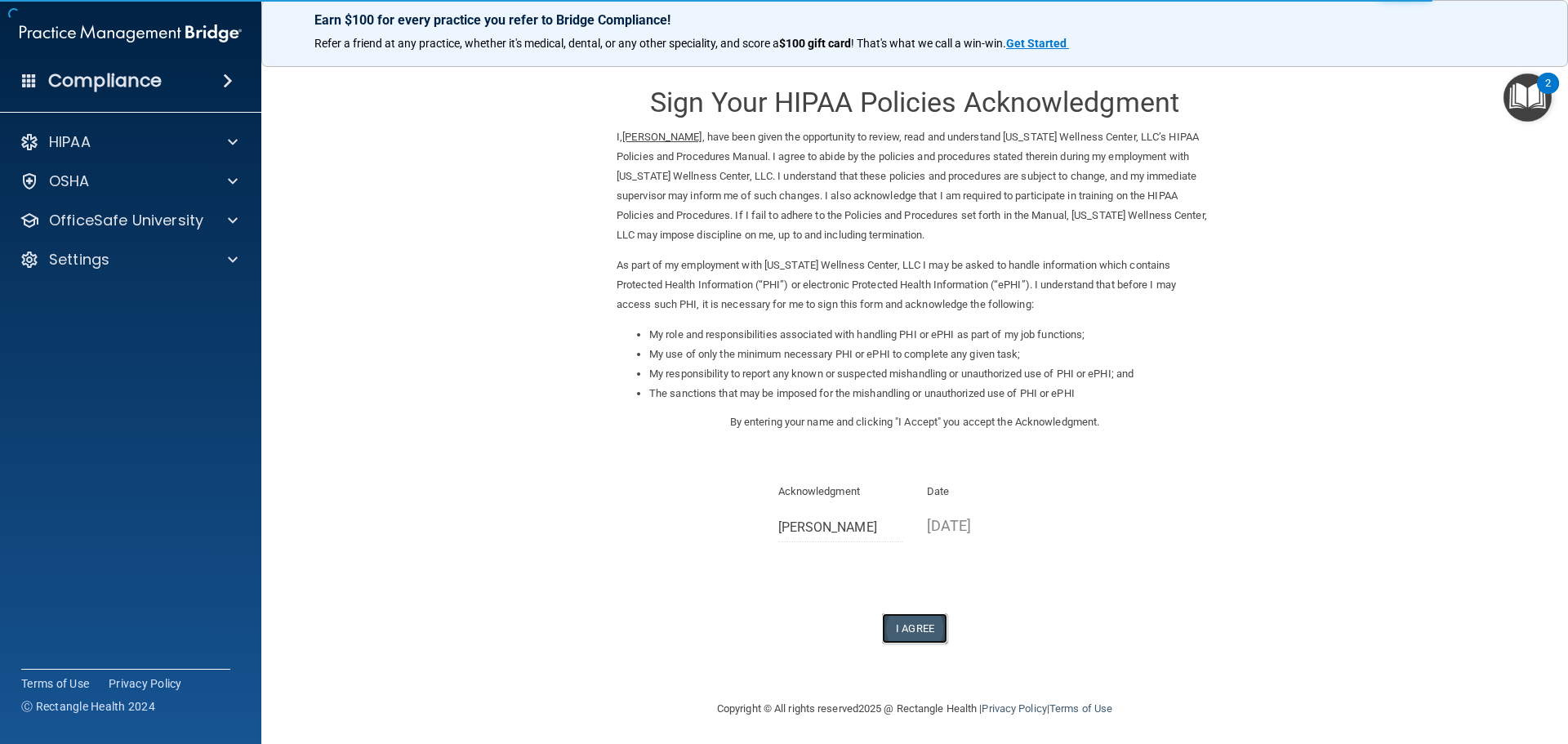
click at [901, 632] on button "I Agree" at bounding box center [915, 628] width 65 height 30
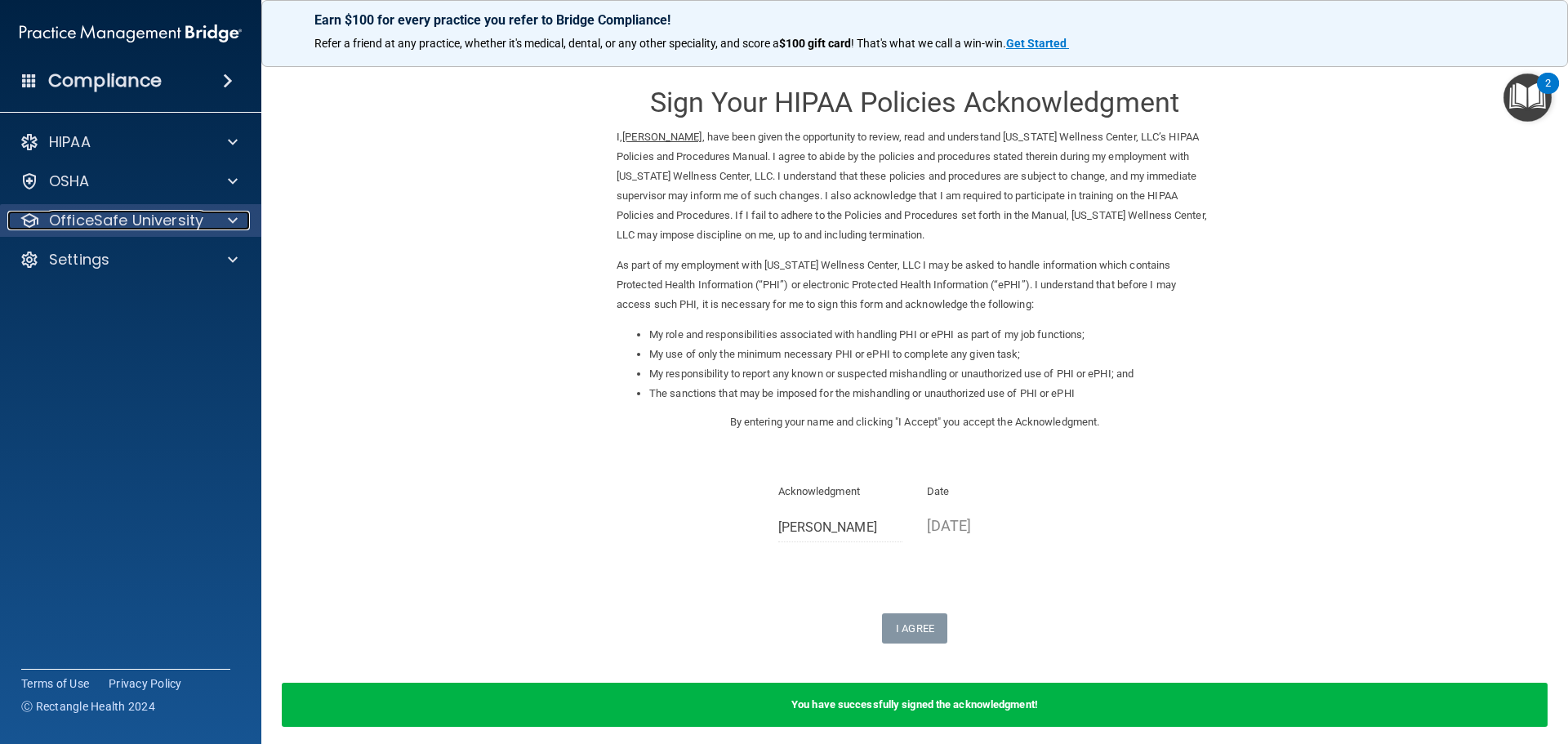
click at [166, 220] on p "OfficeSafe University" at bounding box center [126, 221] width 154 height 20
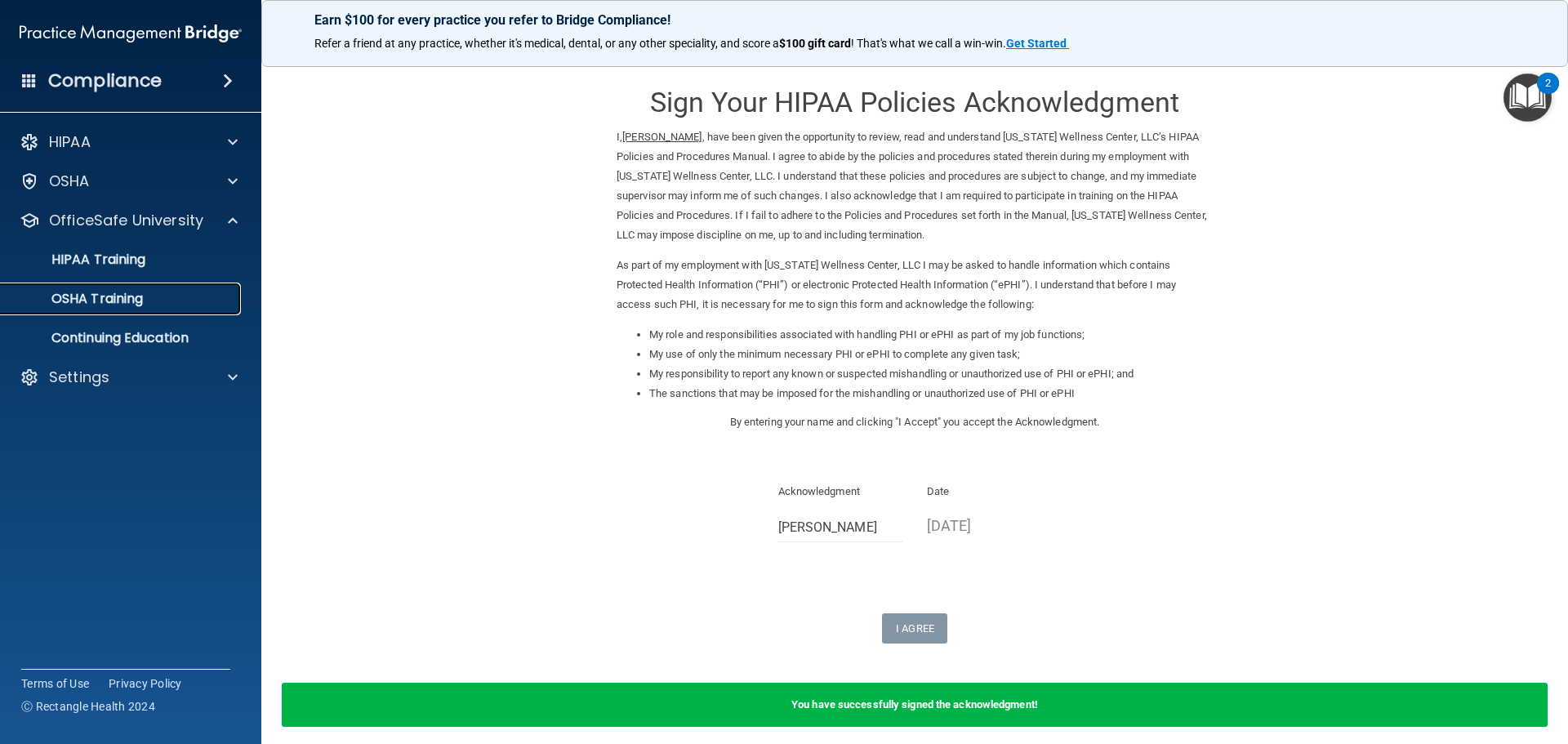
click at [127, 296] on p "OSHA Training" at bounding box center [77, 299] width 132 height 16
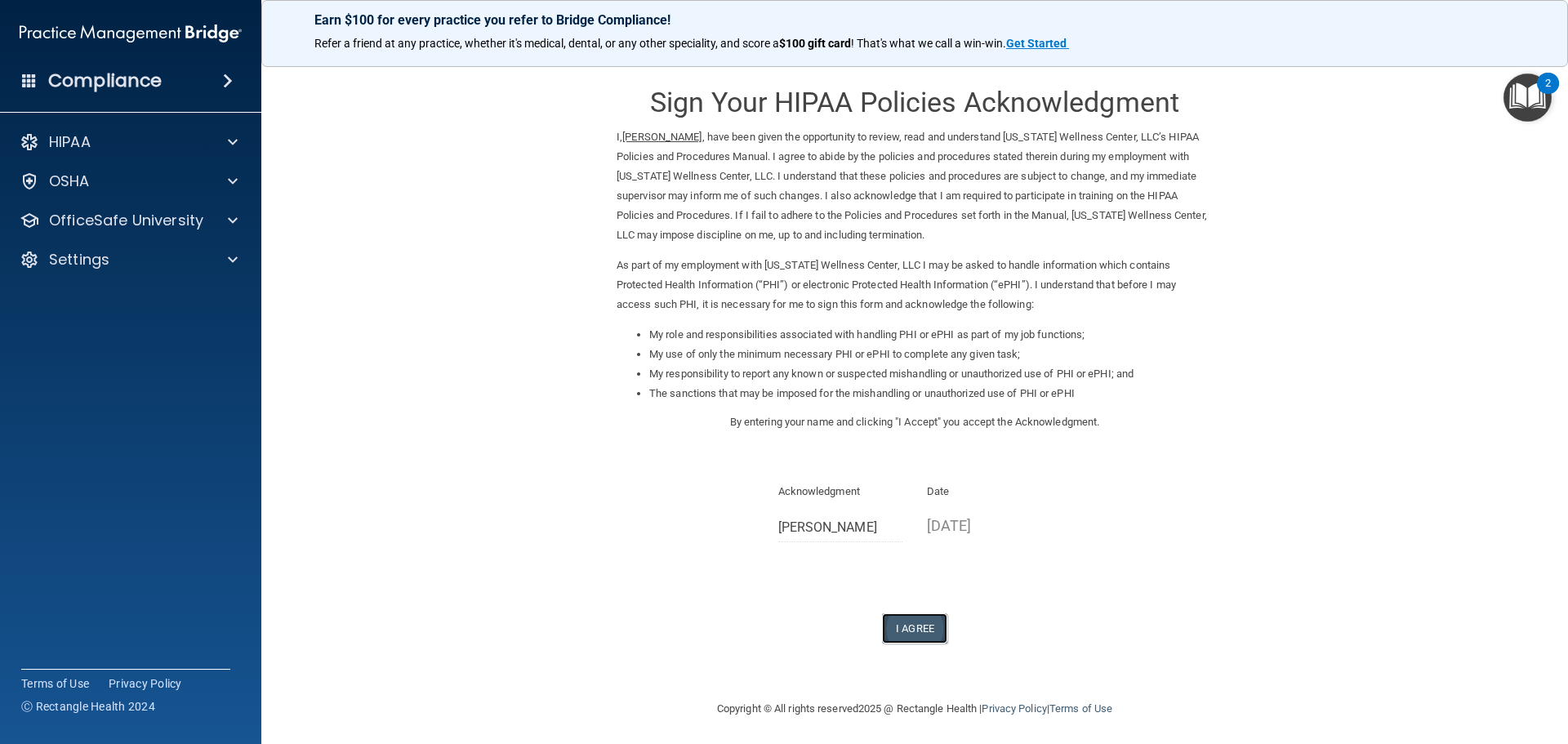
click at [913, 630] on button "I Agree" at bounding box center [915, 628] width 65 height 30
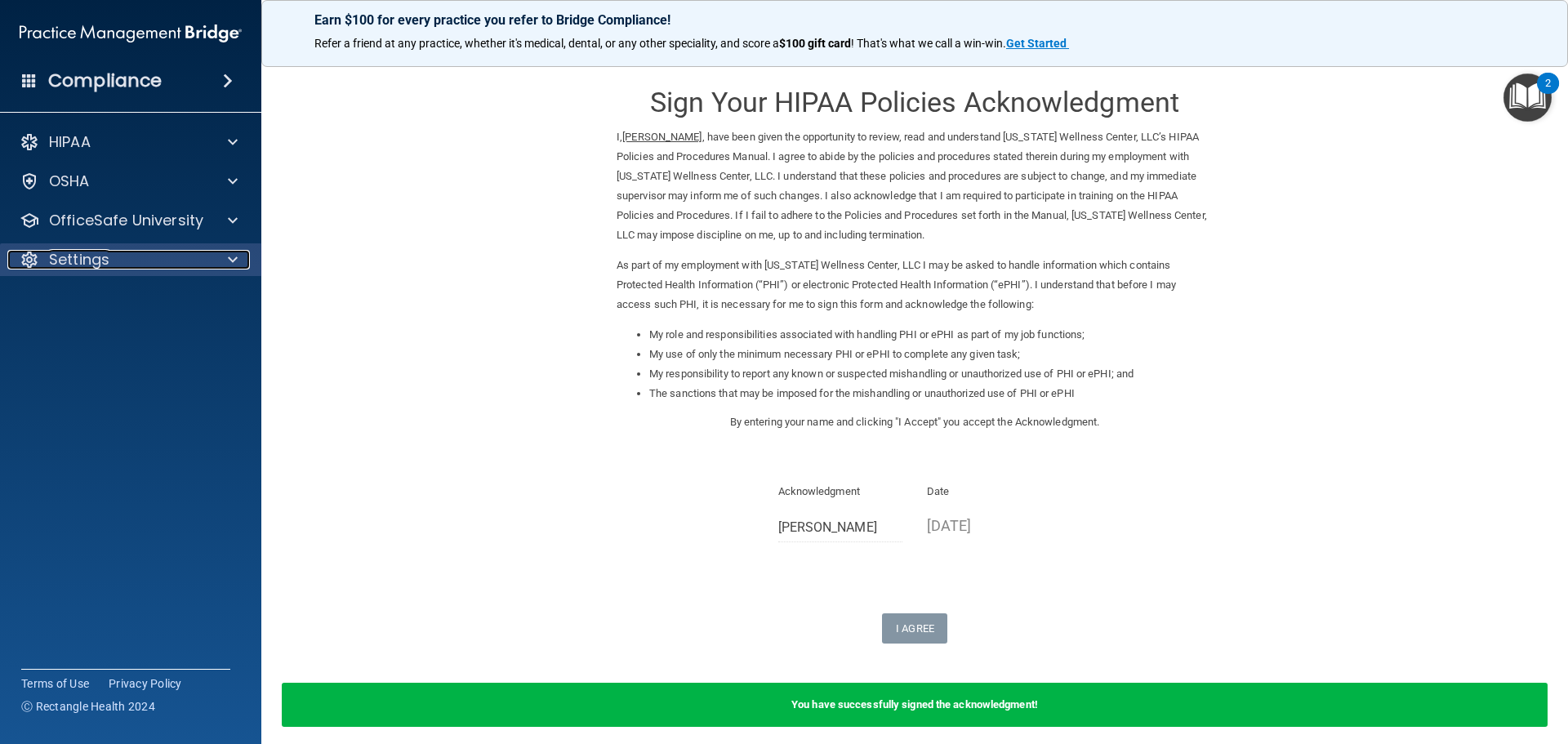
click at [229, 256] on span at bounding box center [233, 260] width 10 height 20
click at [62, 336] on p "Sign Out" at bounding box center [122, 338] width 223 height 16
